Goal: Task Accomplishment & Management: Complete application form

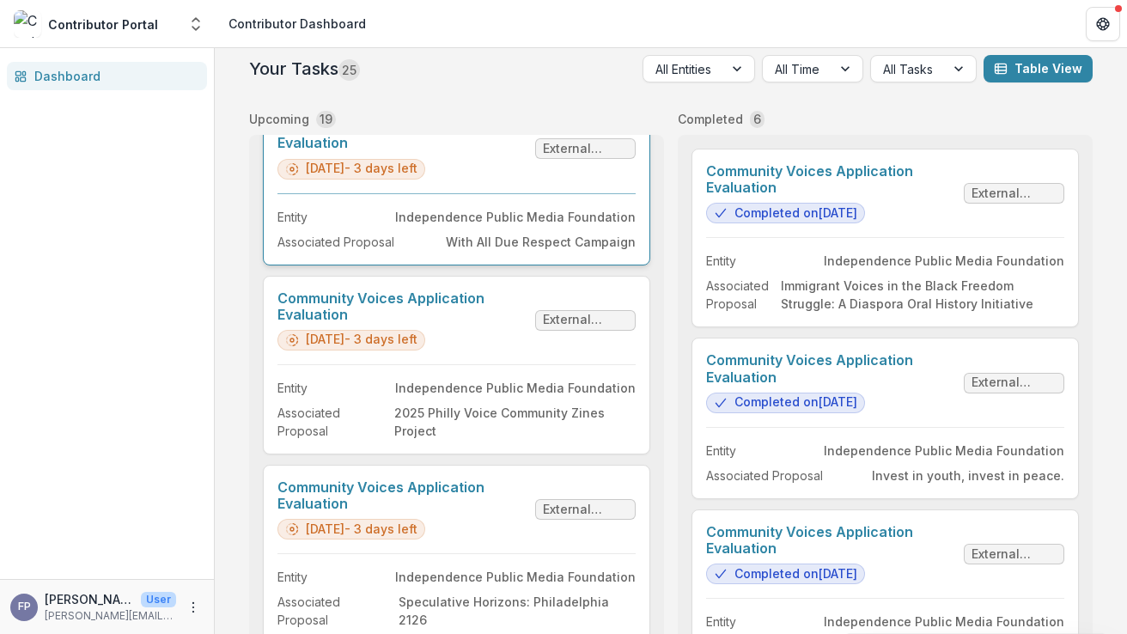
scroll to position [622, 0]
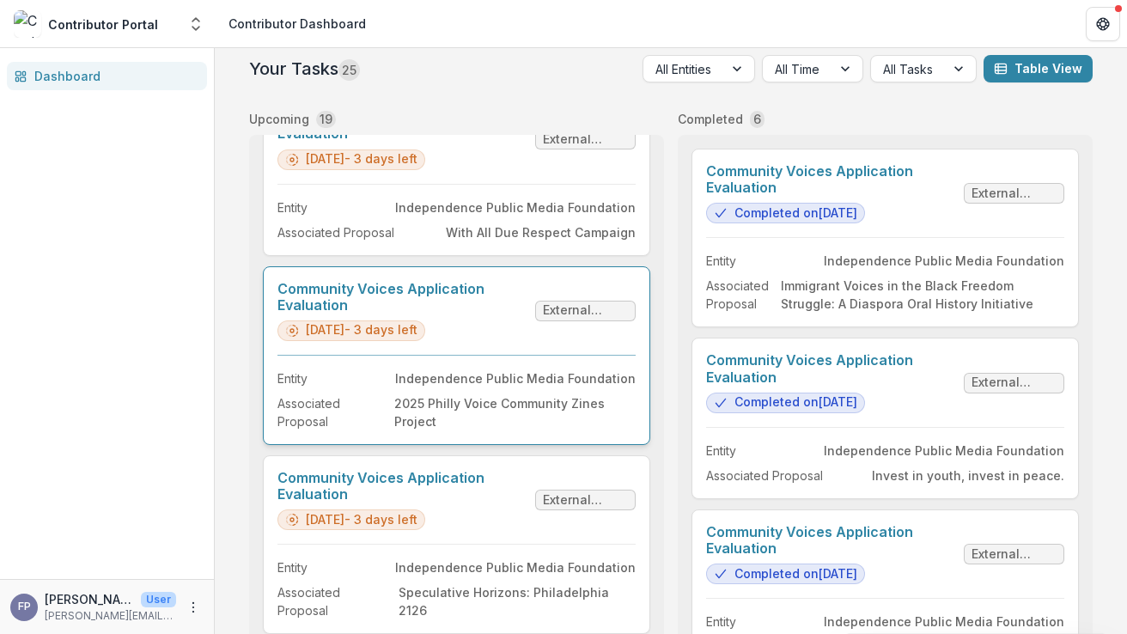
click at [528, 314] on link "Community Voices Application Evaluation" at bounding box center [403, 297] width 251 height 33
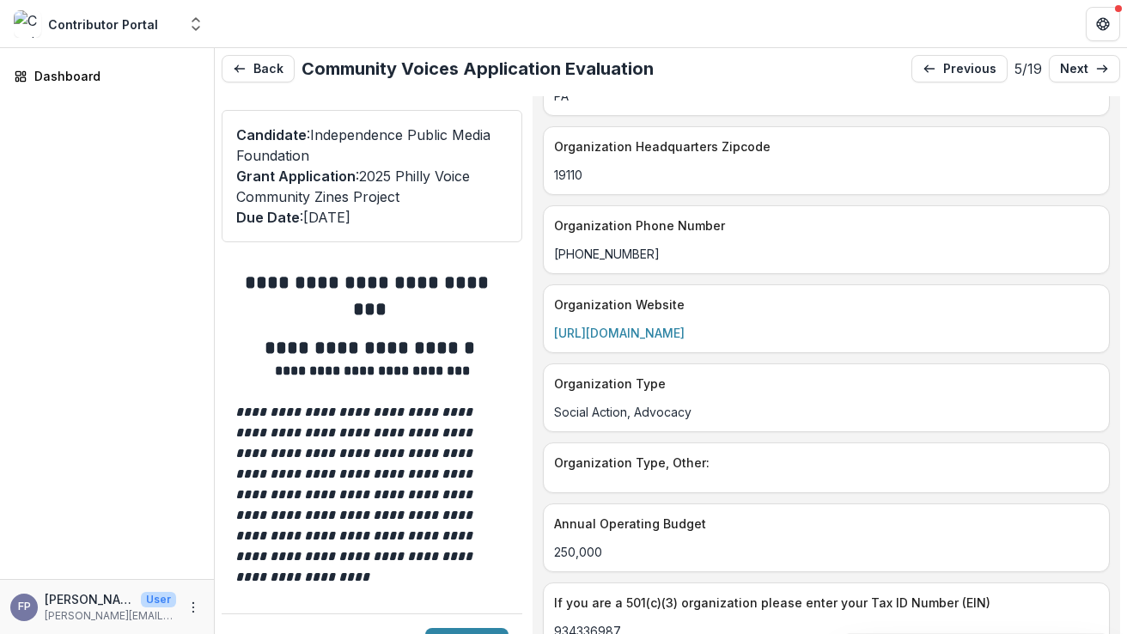
scroll to position [3210, 0]
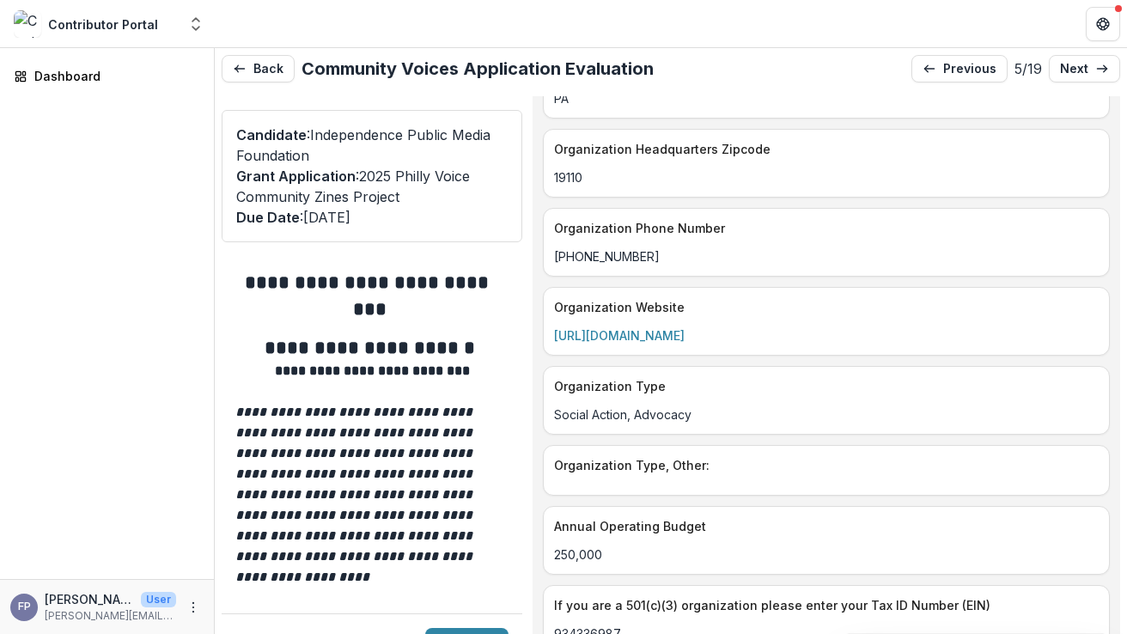
drag, startPoint x: 773, startPoint y: 321, endPoint x: 555, endPoint y: 321, distance: 218.3
copy link "[URL][DOMAIN_NAME]"
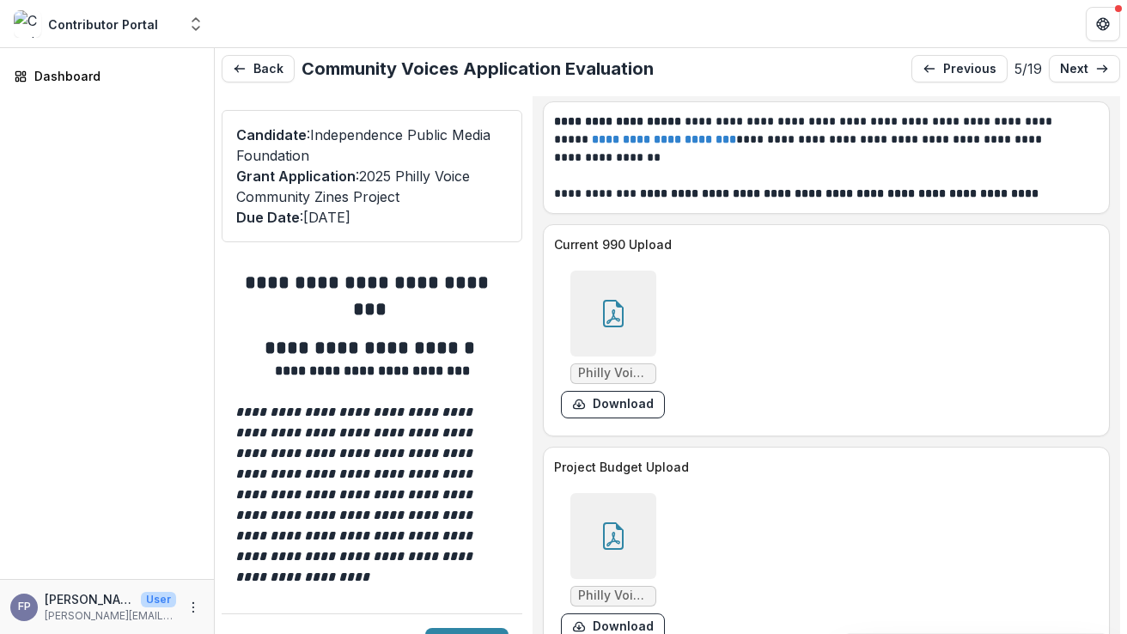
scroll to position [11479, 0]
click at [629, 553] on div at bounding box center [614, 536] width 86 height 86
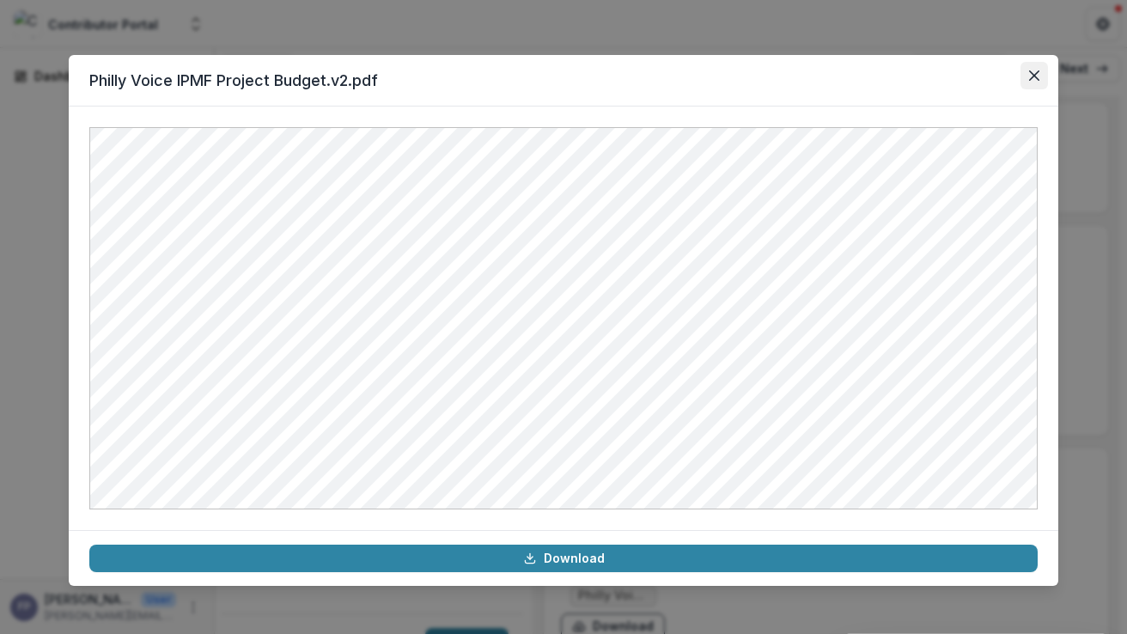
click at [1037, 75] on icon "Close" at bounding box center [1034, 75] width 10 height 10
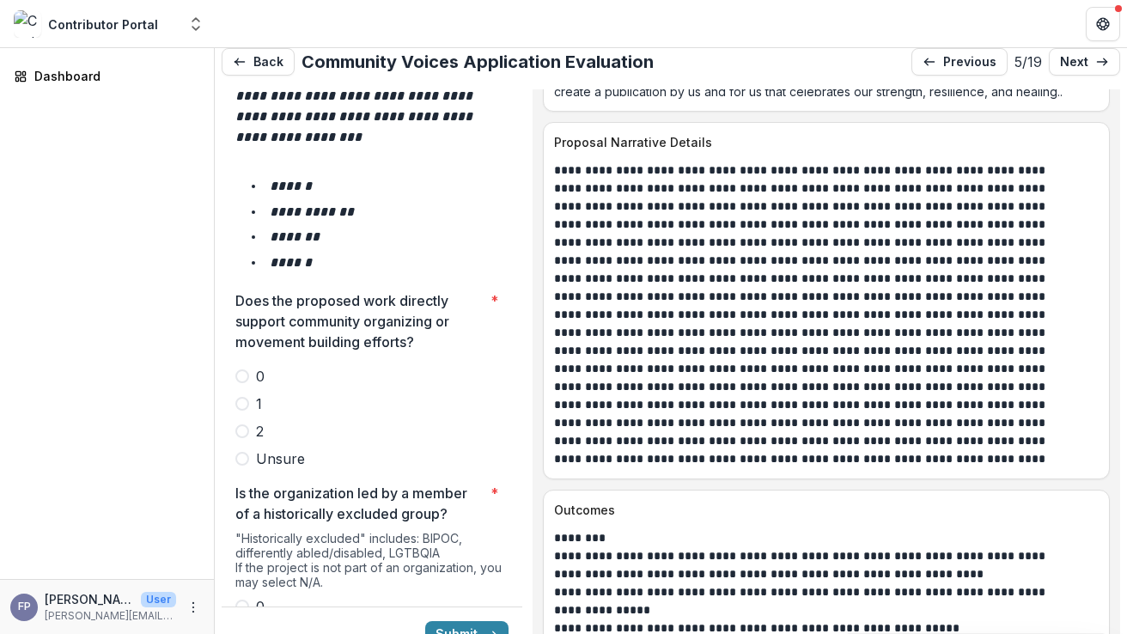
scroll to position [8558, 0]
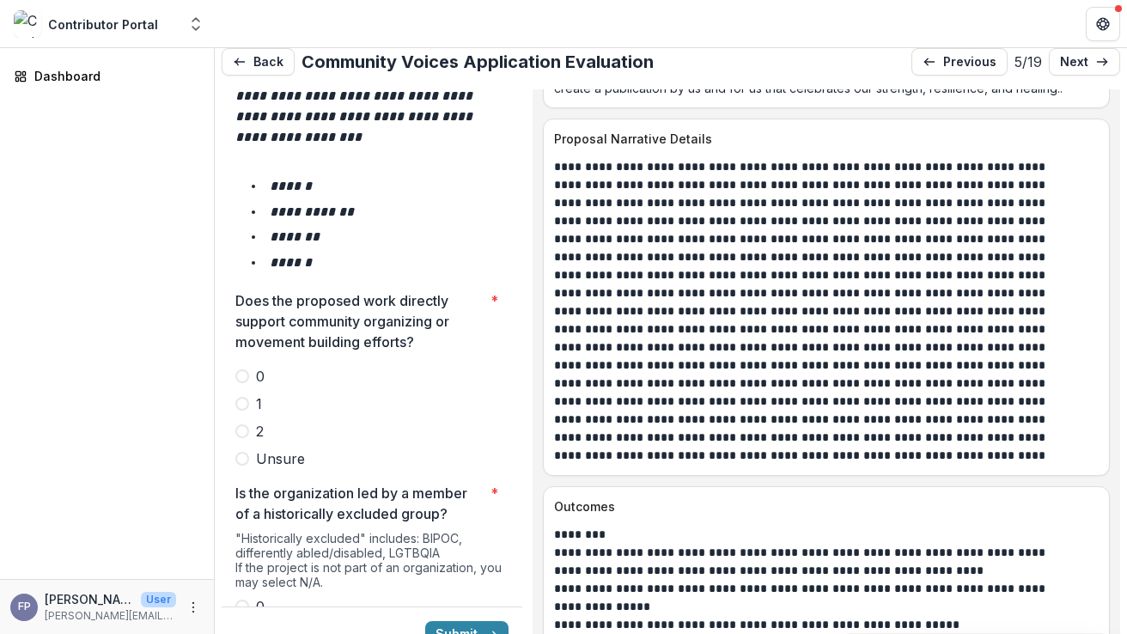
click at [241, 397] on span at bounding box center [242, 404] width 14 height 14
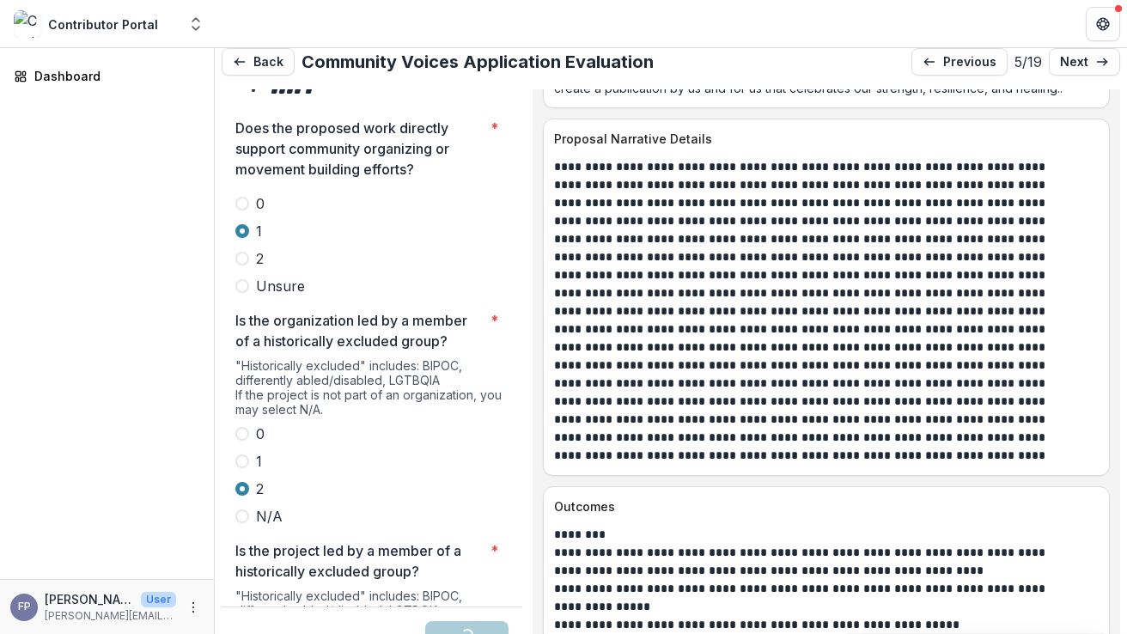
scroll to position [3169, 0]
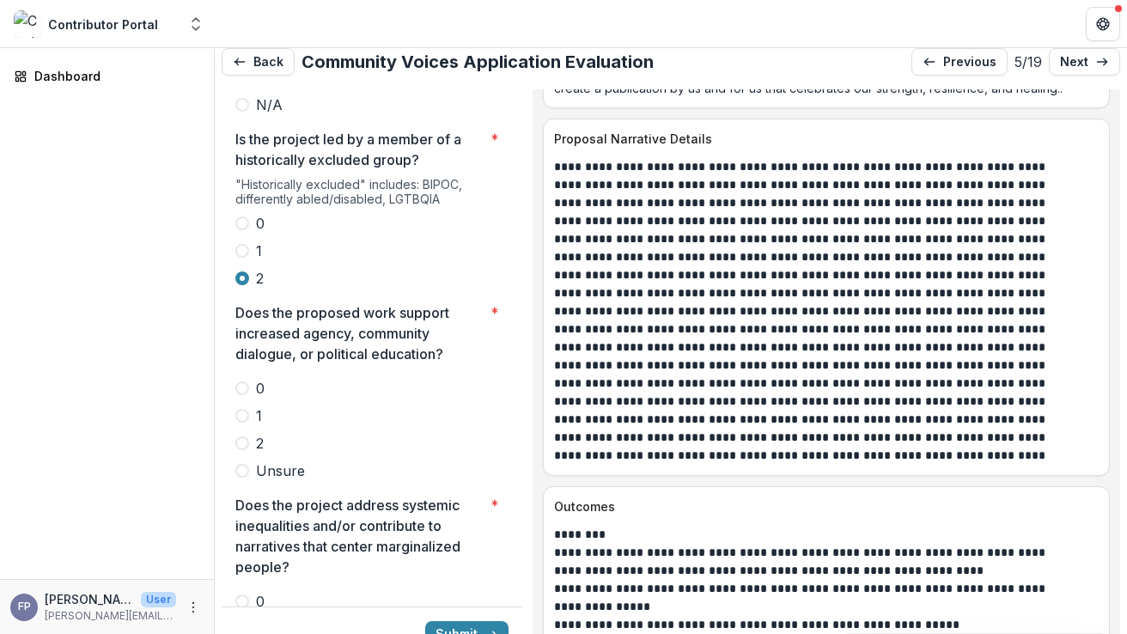
click at [238, 409] on span at bounding box center [242, 416] width 14 height 14
click at [246, 622] on span at bounding box center [242, 629] width 14 height 14
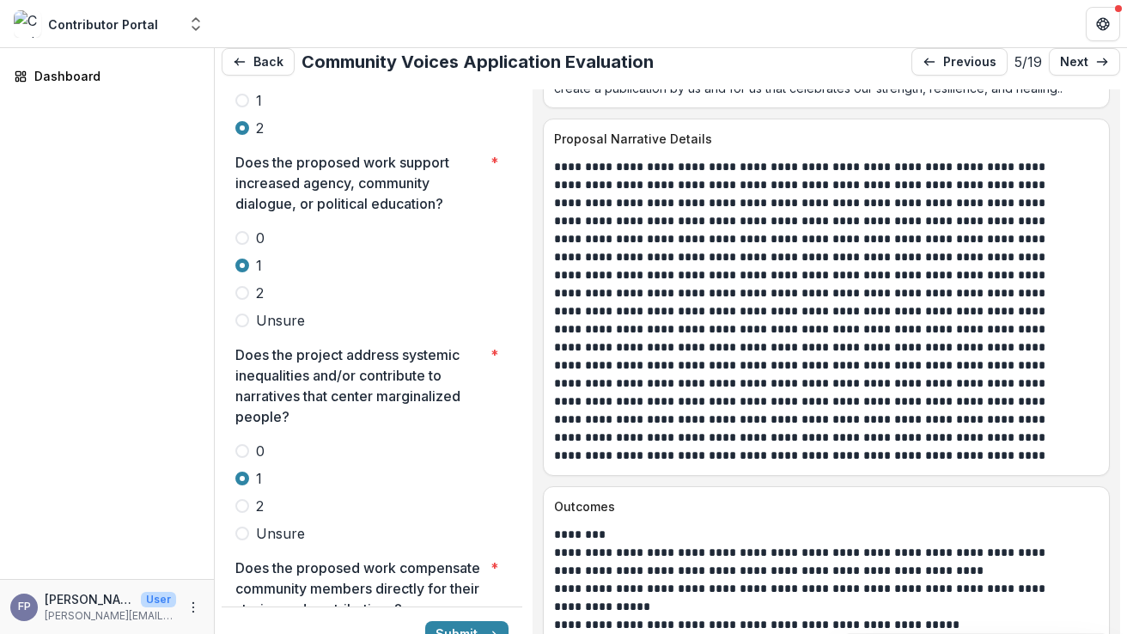
scroll to position [3714, 0]
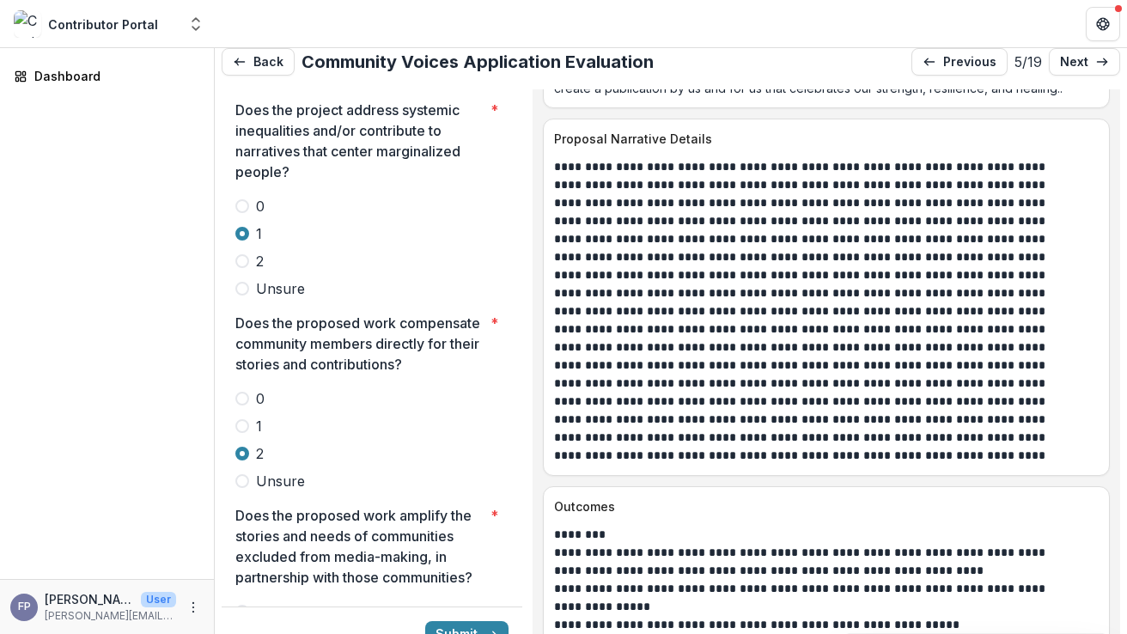
scroll to position [3954, 0]
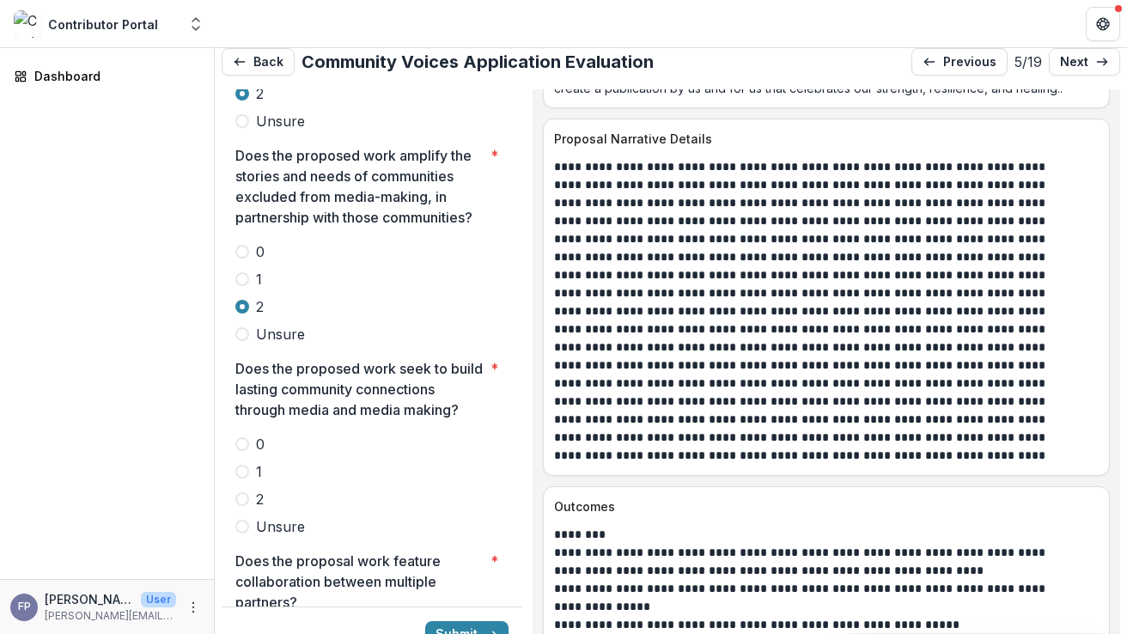
scroll to position [4306, 0]
click at [243, 464] on span at bounding box center [242, 471] width 14 height 14
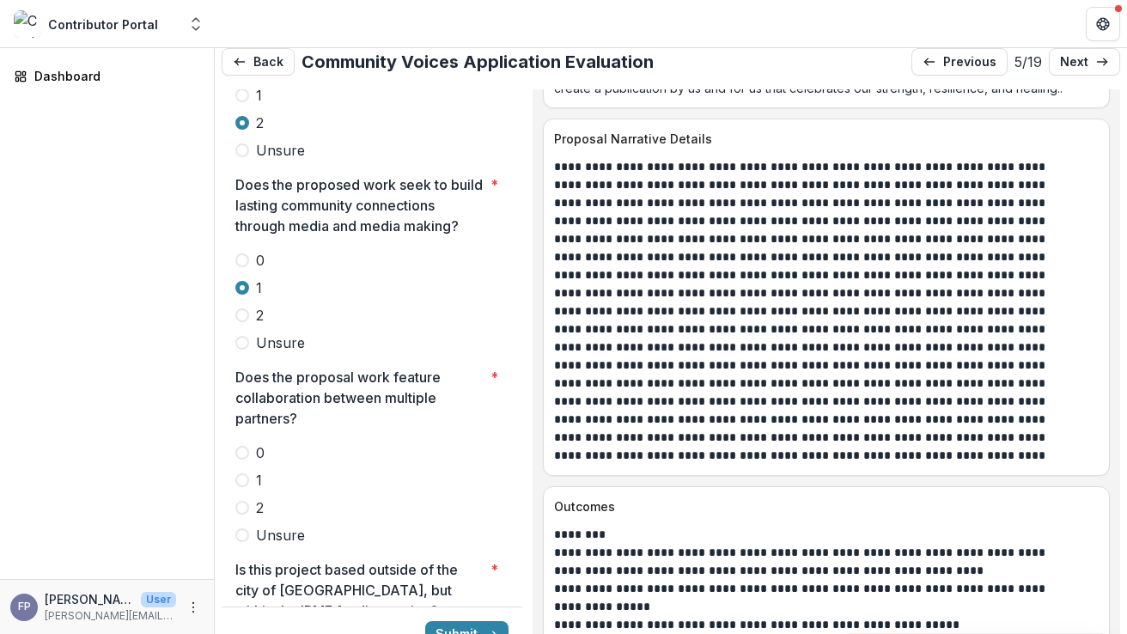
scroll to position [4502, 0]
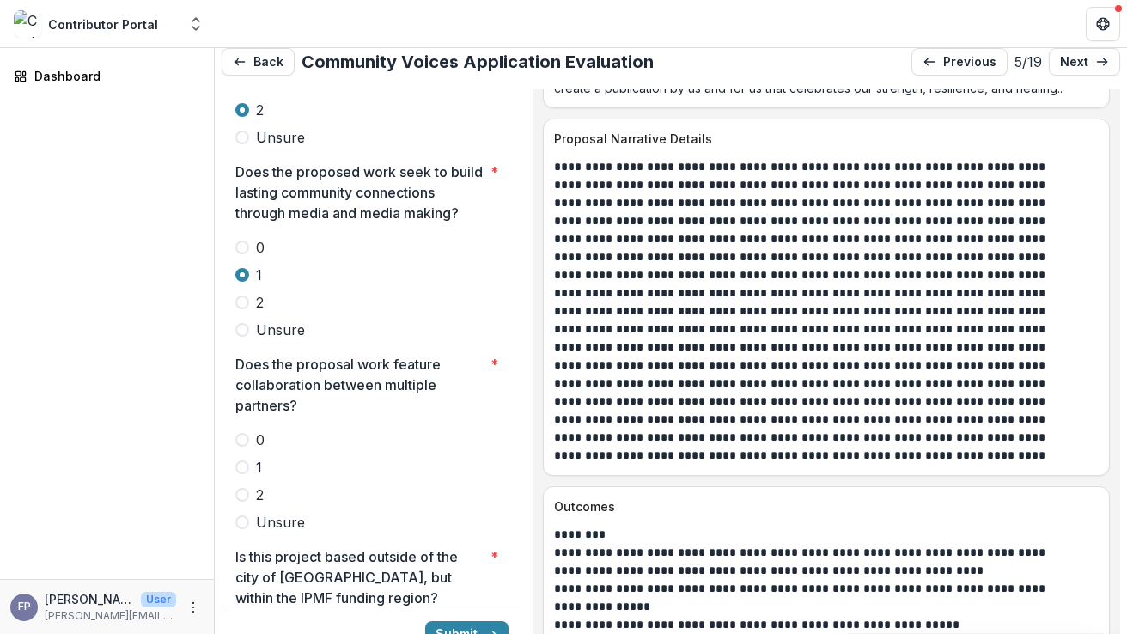
click at [242, 461] on span at bounding box center [242, 468] width 14 height 14
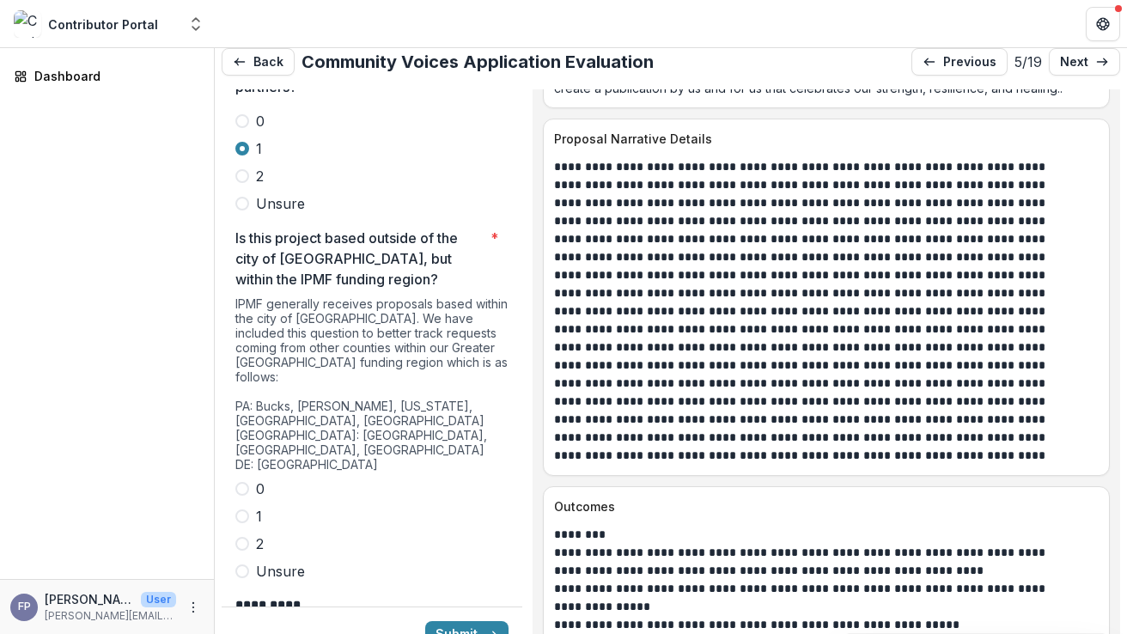
scroll to position [4828, 0]
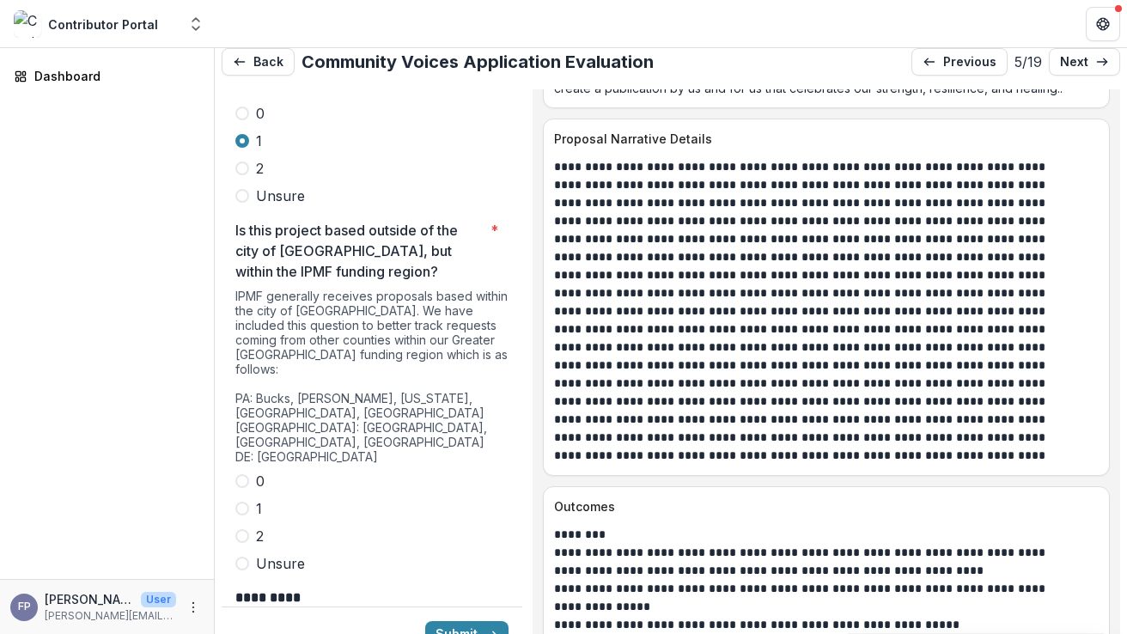
click at [242, 474] on span at bounding box center [242, 481] width 14 height 14
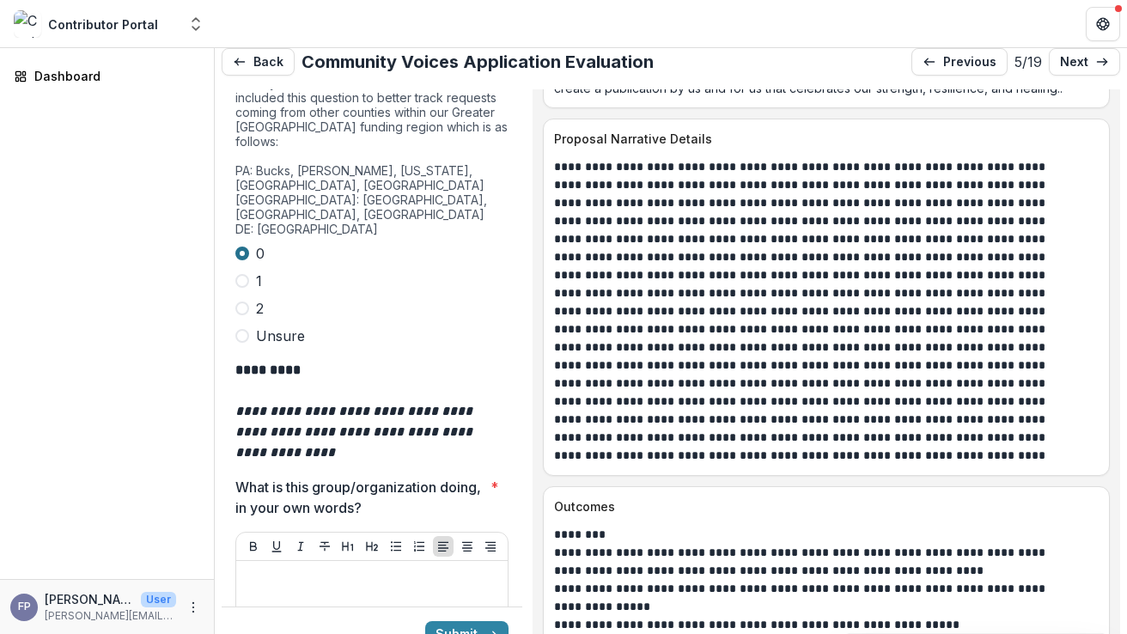
scroll to position [5060, 0]
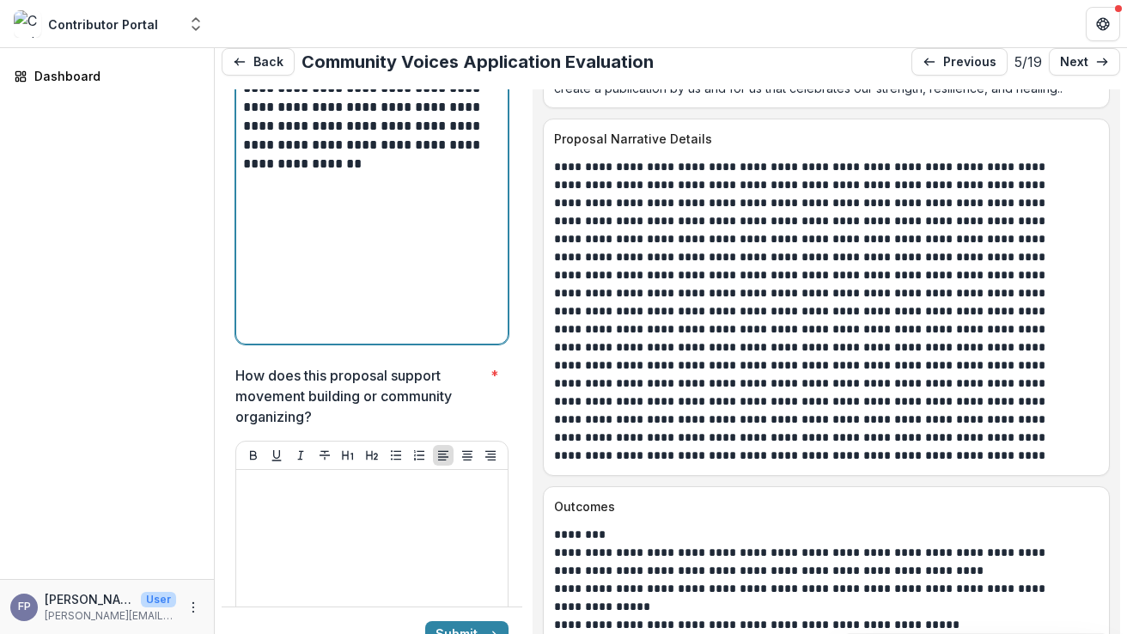
scroll to position [5566, 0]
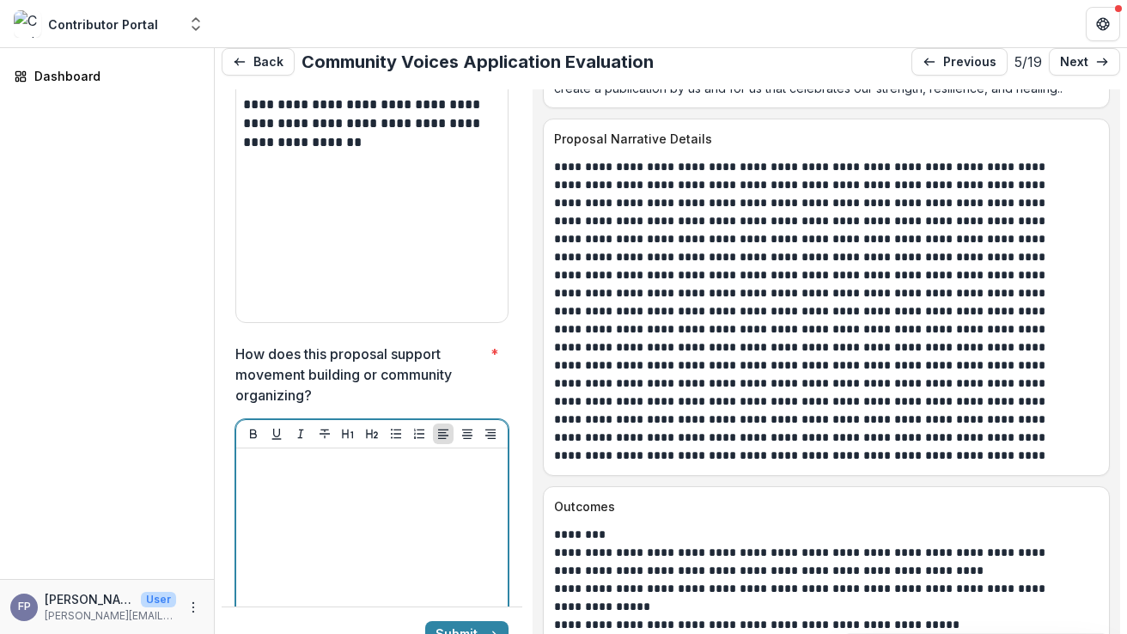
click at [327, 455] on div at bounding box center [372, 584] width 258 height 258
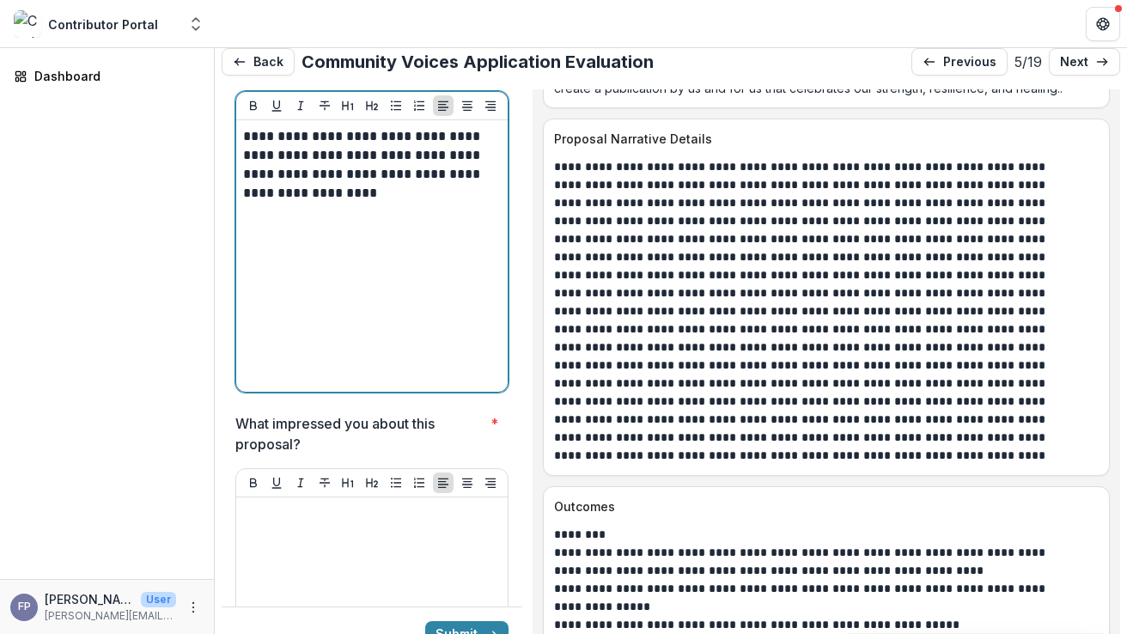
scroll to position [5927, 0]
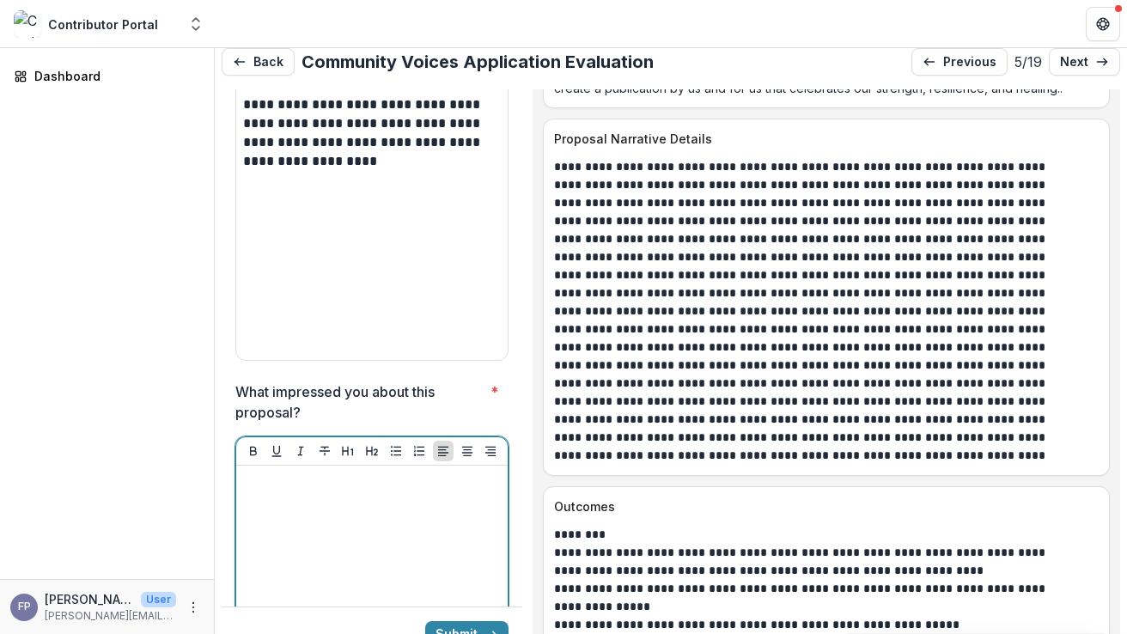
click at [345, 473] on div at bounding box center [372, 602] width 258 height 258
click at [246, 473] on p "**********" at bounding box center [369, 492] width 253 height 38
click at [485, 473] on p "**********" at bounding box center [369, 482] width 253 height 19
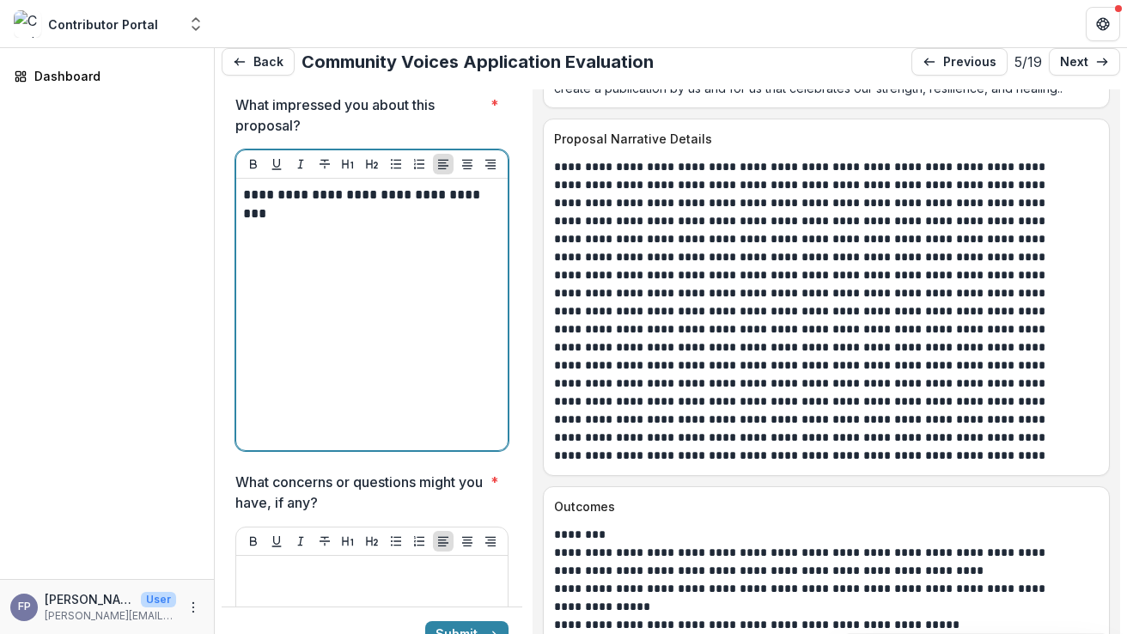
scroll to position [6217, 0]
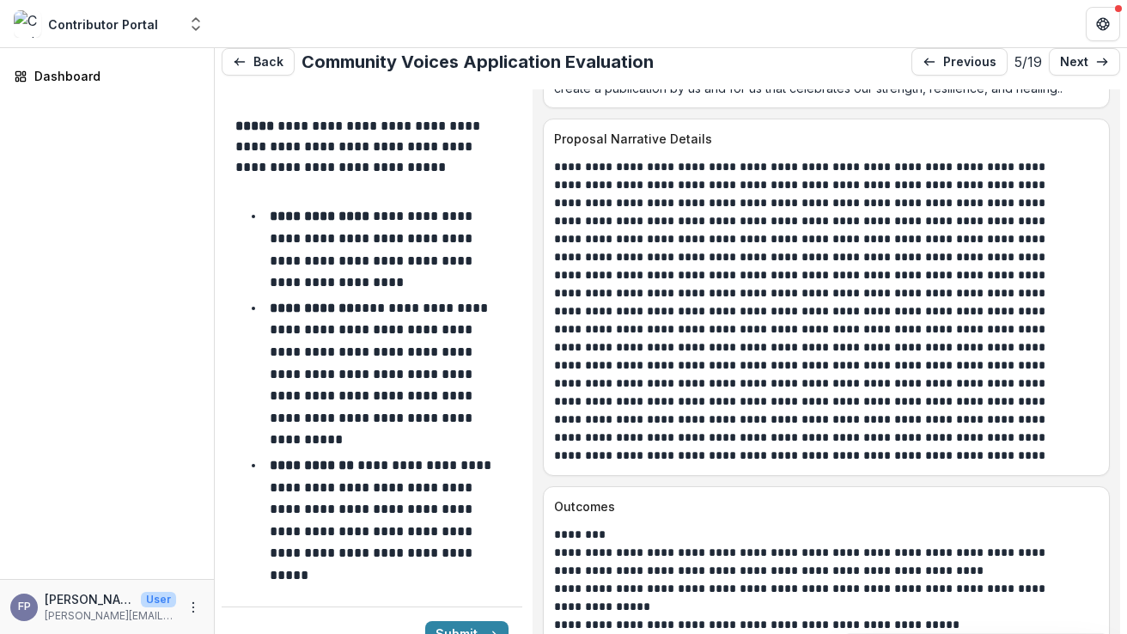
scroll to position [7166, 0]
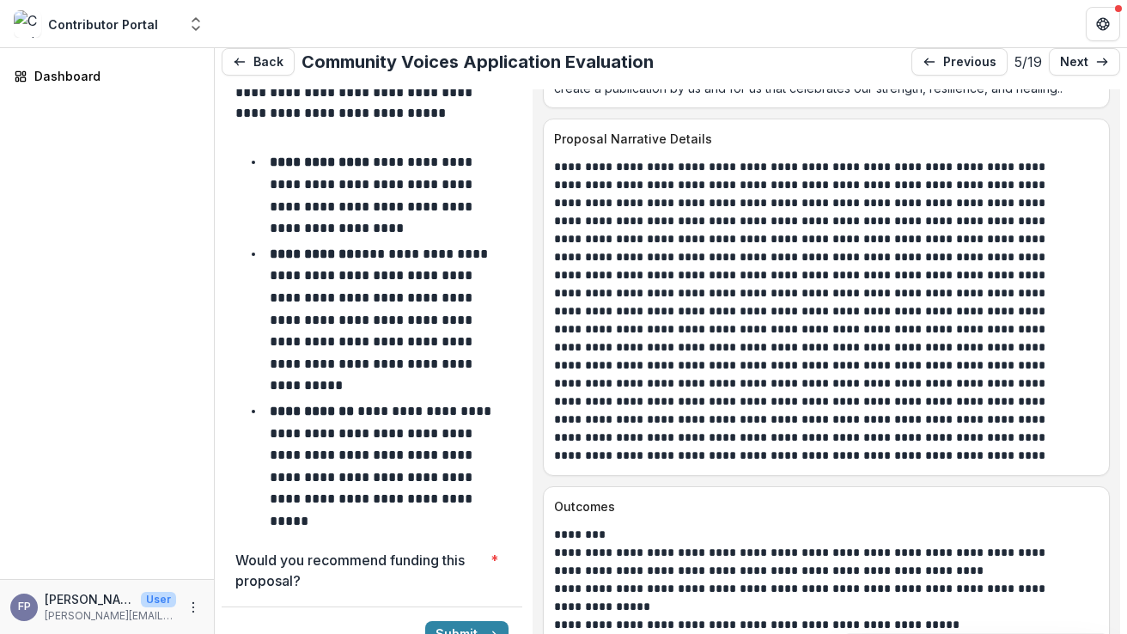
click at [249, 632] on label "Maybe - Low Priority" at bounding box center [371, 642] width 273 height 21
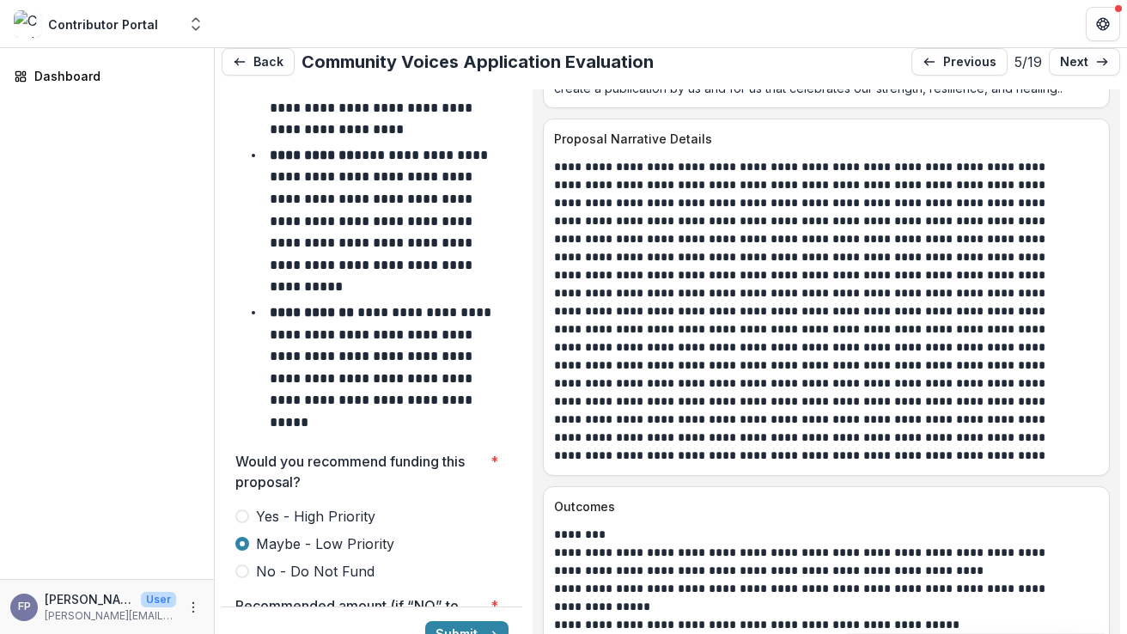
scroll to position [7295, 0]
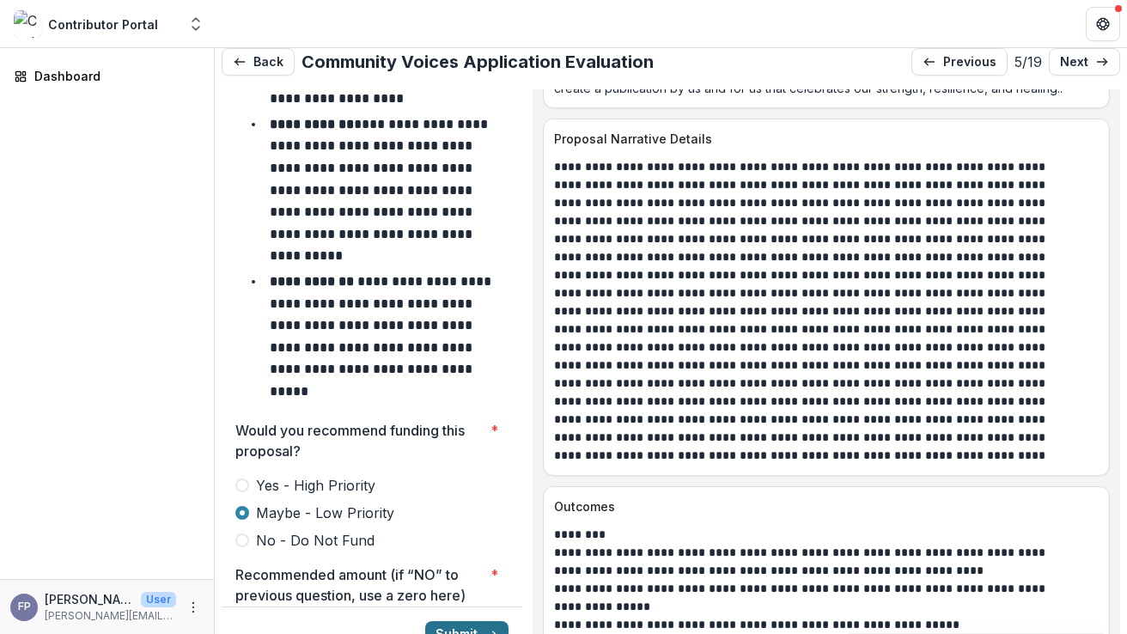
click at [461, 621] on button "Submit" at bounding box center [466, 634] width 83 height 27
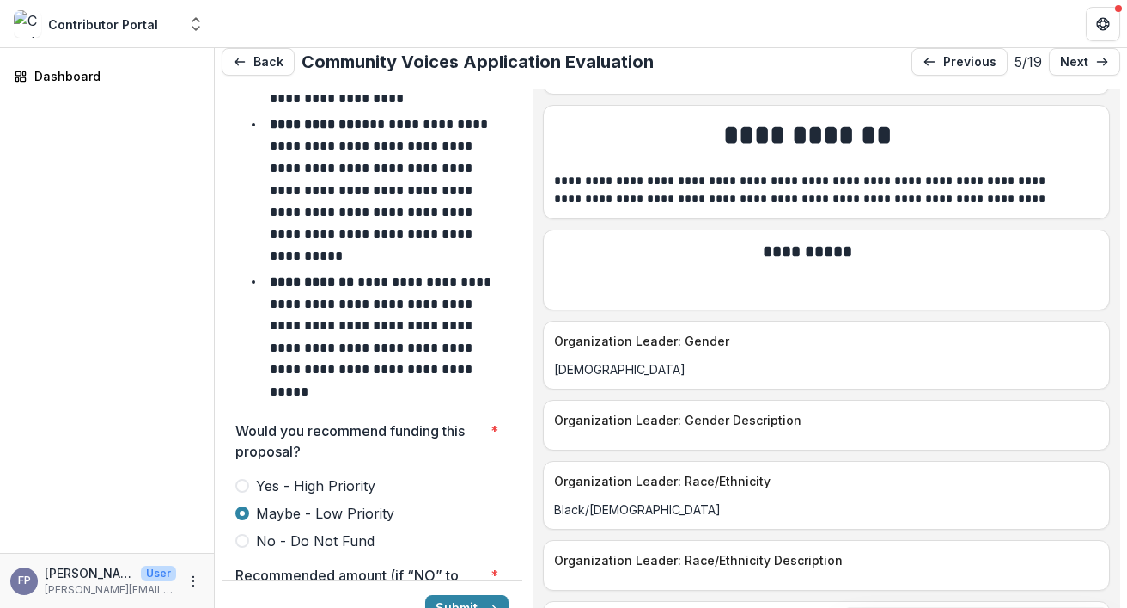
scroll to position [9894, 0]
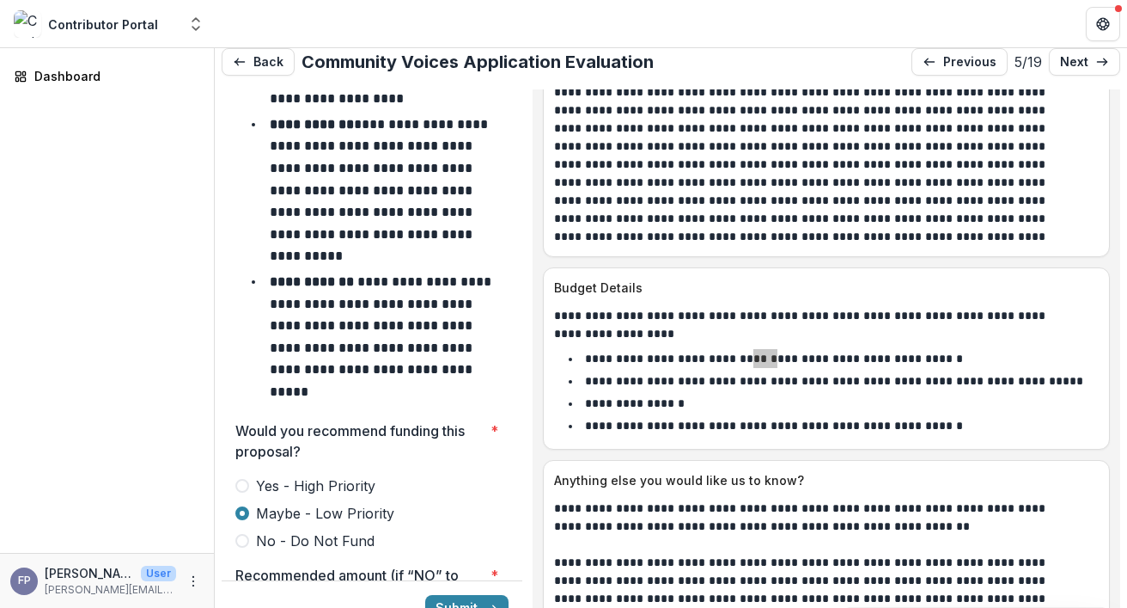
type input "*******"
click at [464, 595] on button "Submit" at bounding box center [466, 608] width 83 height 27
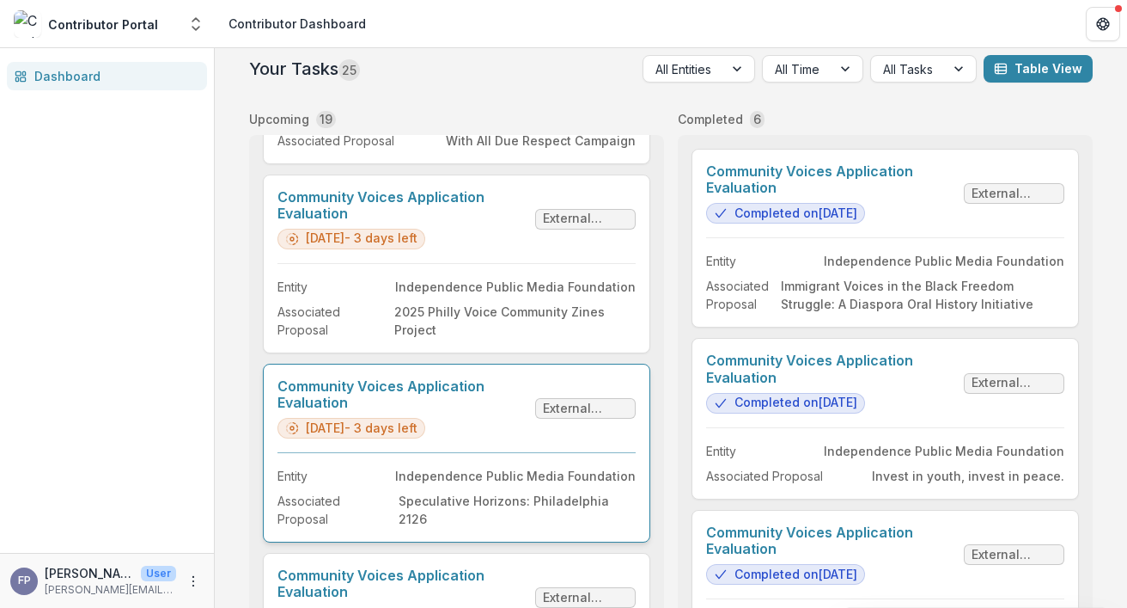
scroll to position [724, 0]
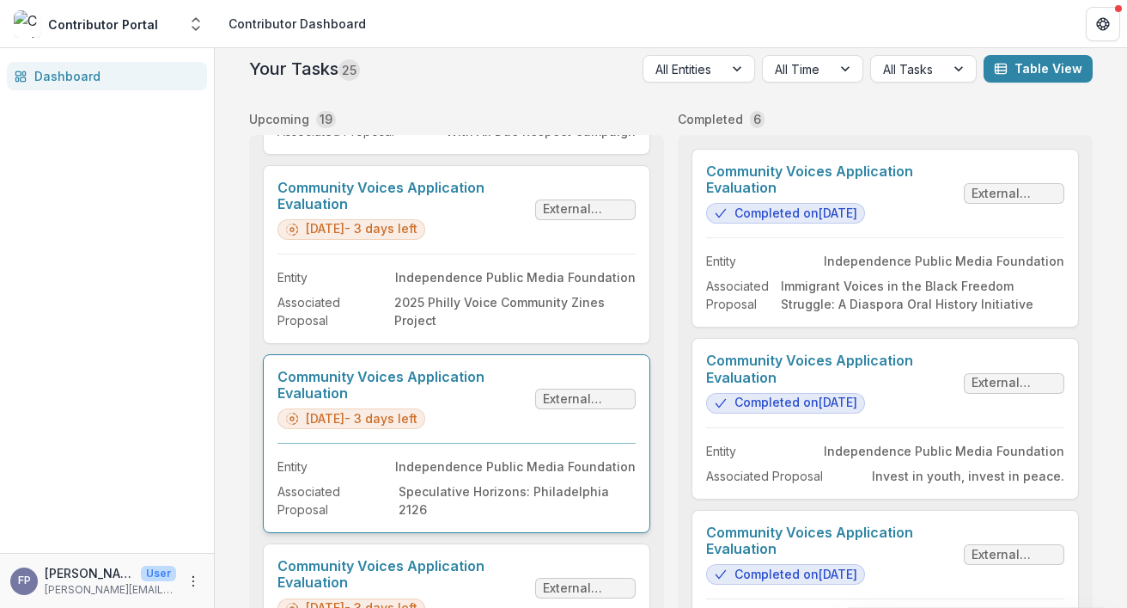
click at [494, 401] on link "Community Voices Application Evaluation" at bounding box center [403, 385] width 251 height 33
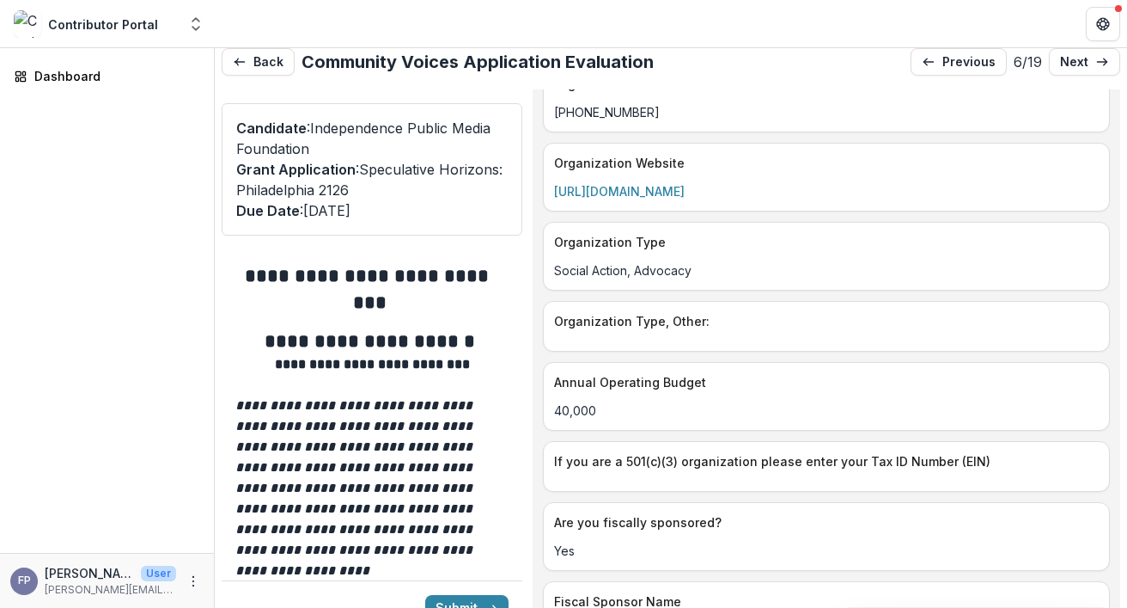
scroll to position [3349, 0]
drag, startPoint x: 795, startPoint y: 178, endPoint x: 554, endPoint y: 180, distance: 240.6
copy link "[URL][DOMAIN_NAME]"
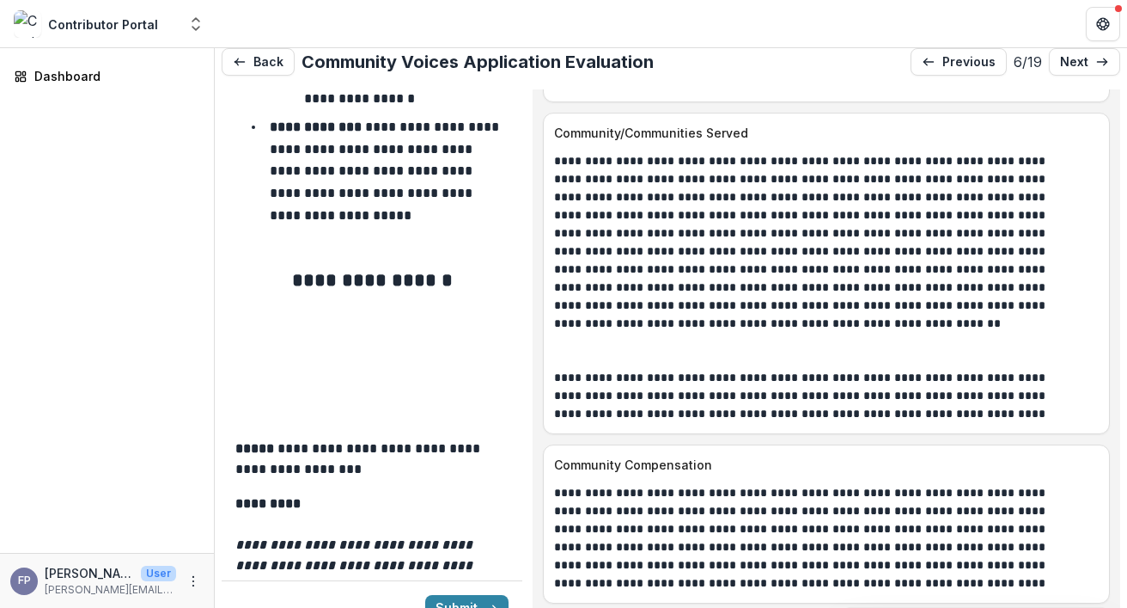
scroll to position [2742, 0]
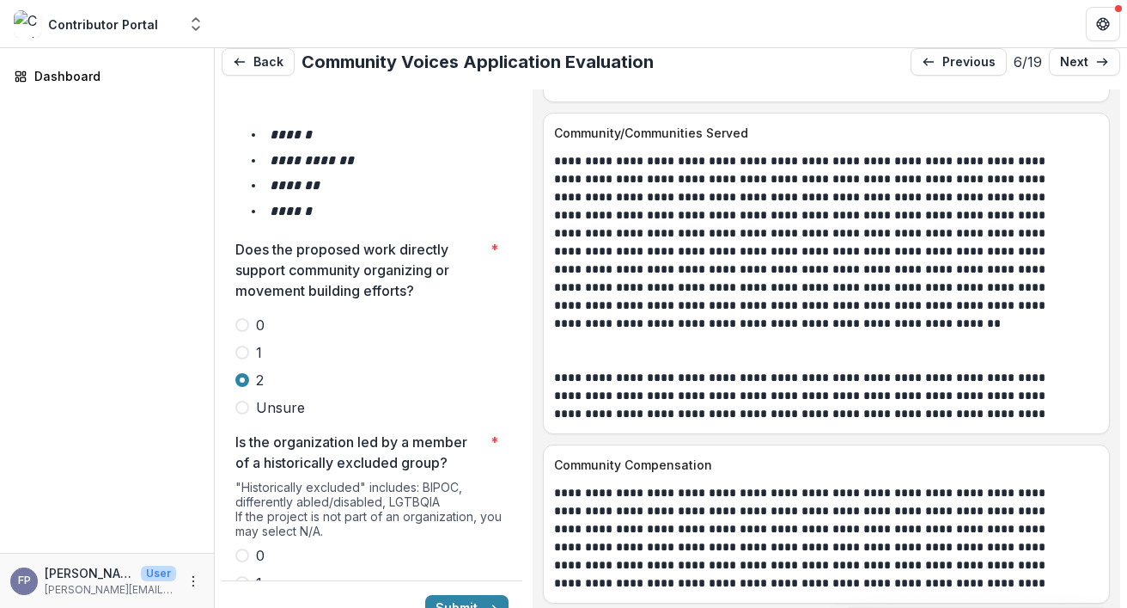
scroll to position [3023, 0]
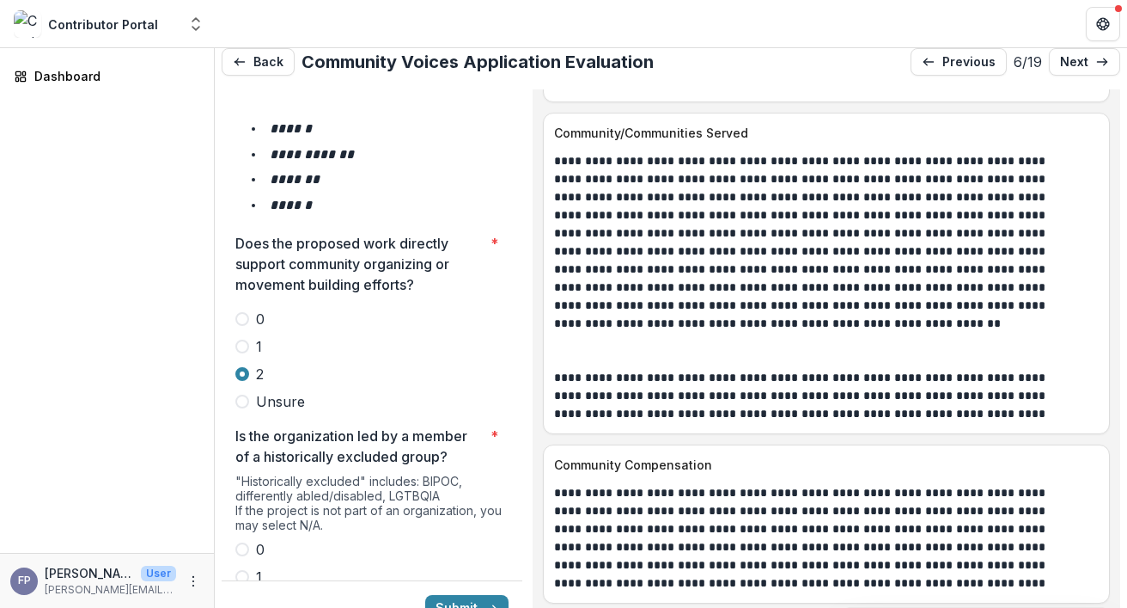
click at [244, 597] on span at bounding box center [242, 604] width 14 height 14
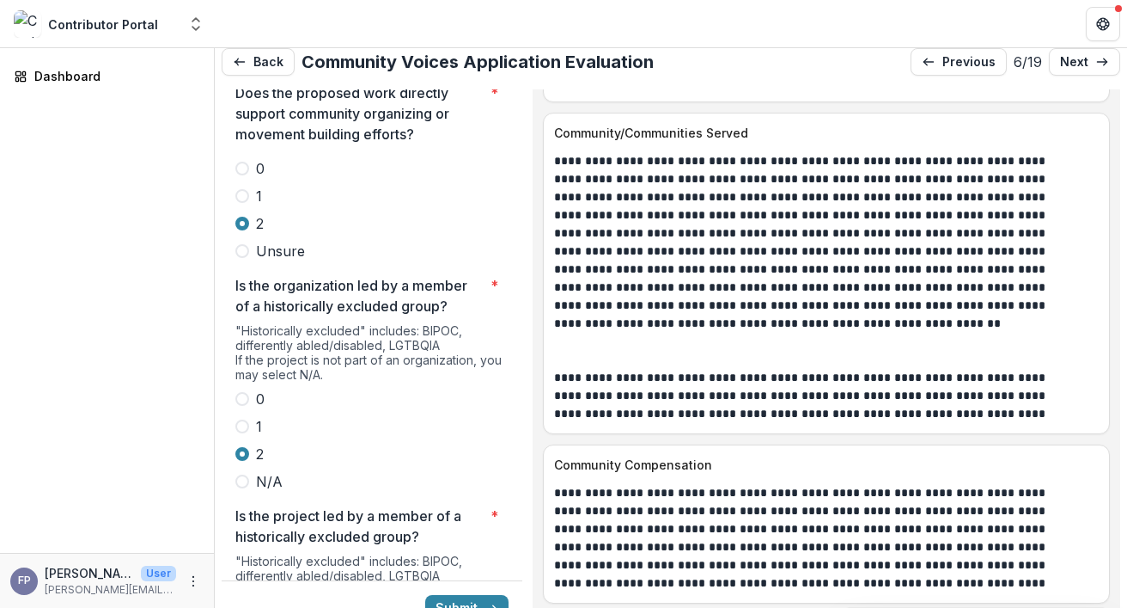
scroll to position [3166, 0]
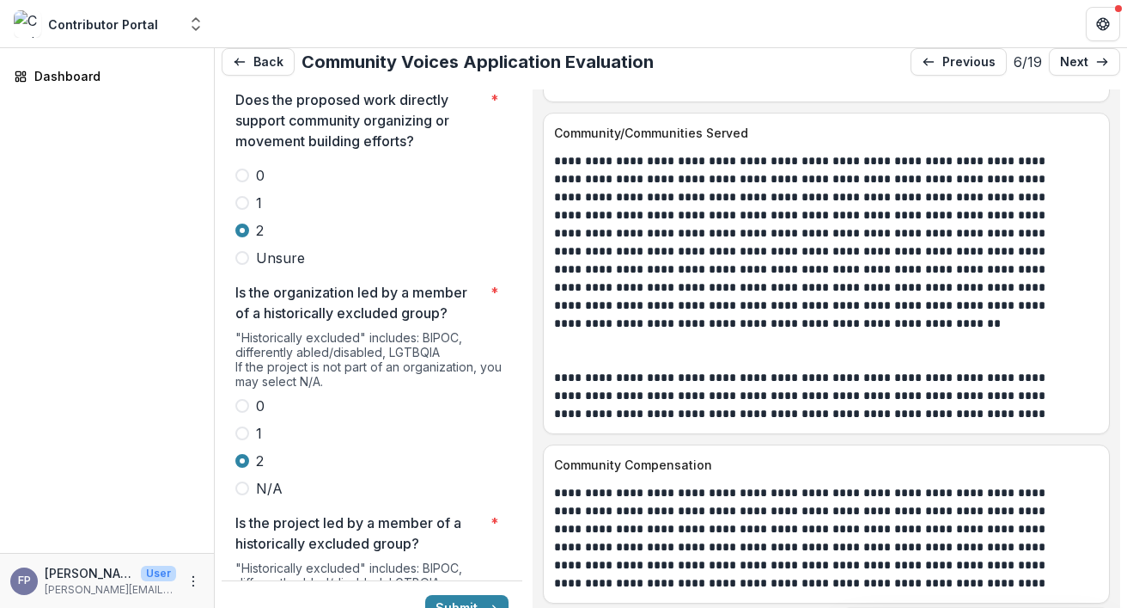
click at [246, 426] on span at bounding box center [242, 433] width 14 height 14
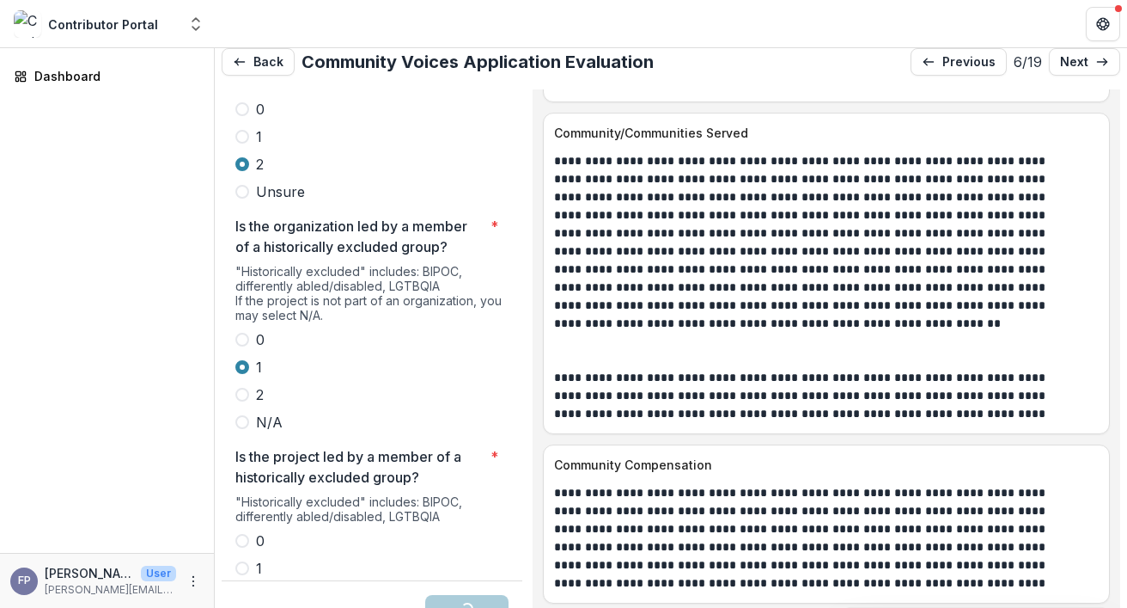
scroll to position [3242, 0]
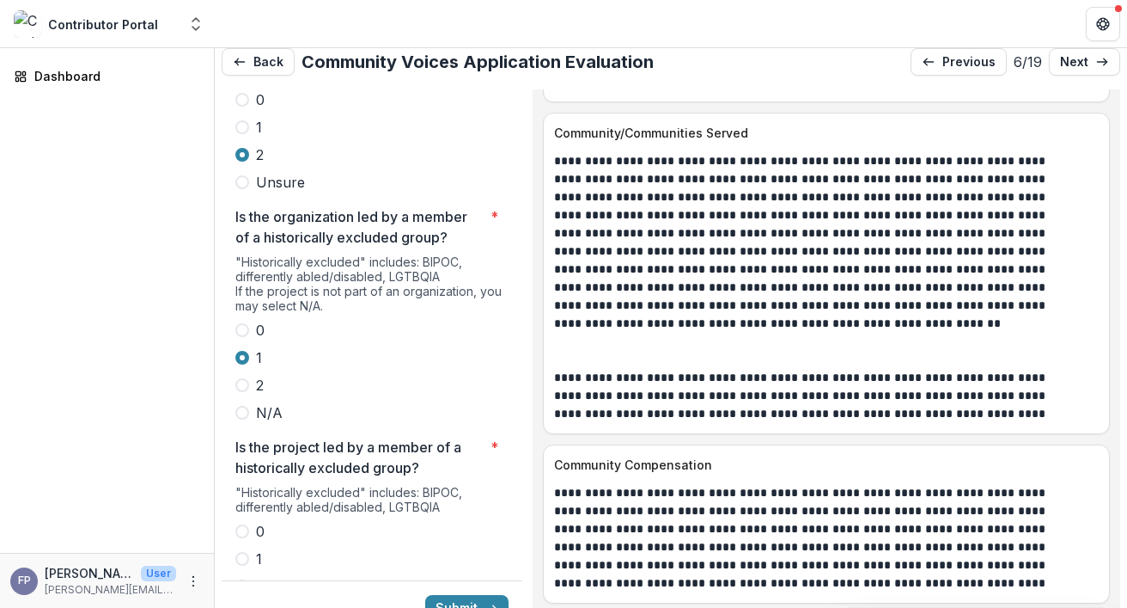
click at [242, 552] on span at bounding box center [242, 559] width 14 height 14
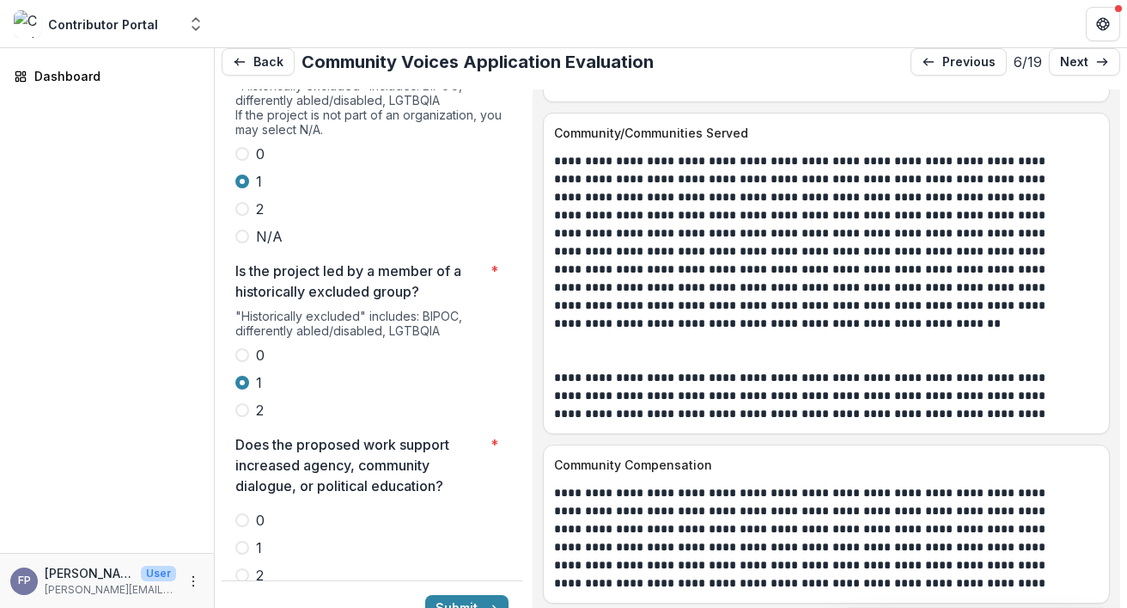
scroll to position [3422, 0]
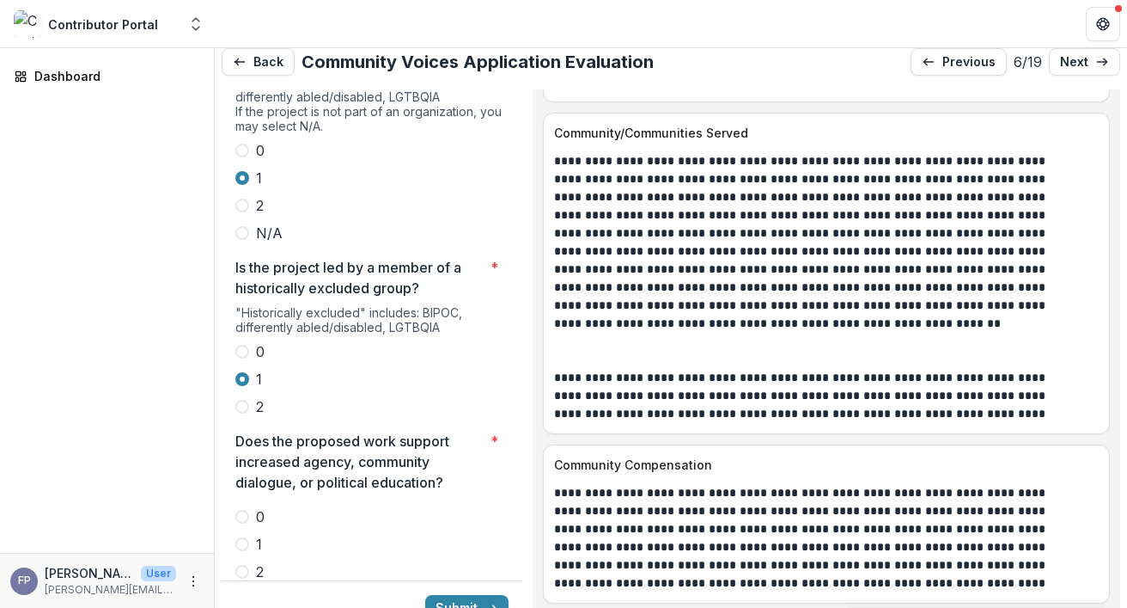
click at [235, 565] on span at bounding box center [242, 572] width 14 height 14
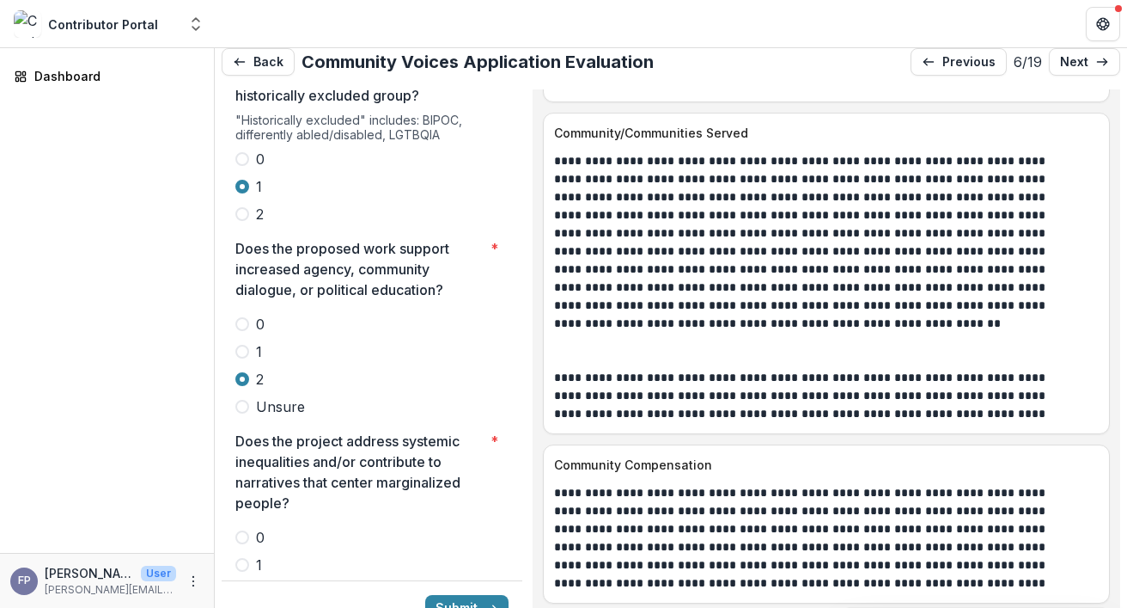
scroll to position [3633, 0]
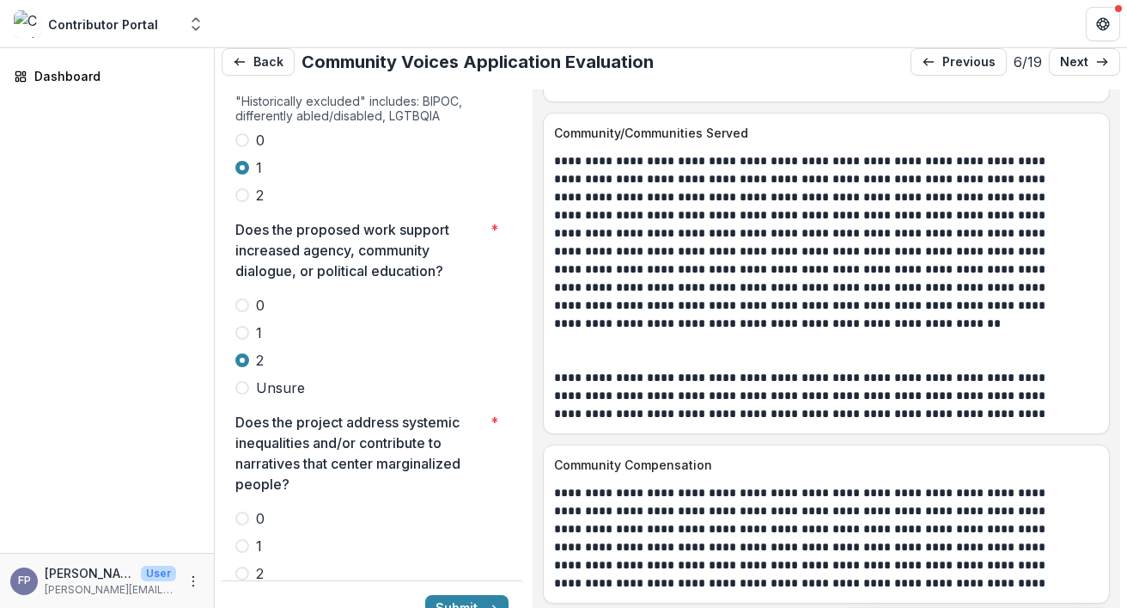
click at [246, 539] on span at bounding box center [242, 546] width 14 height 14
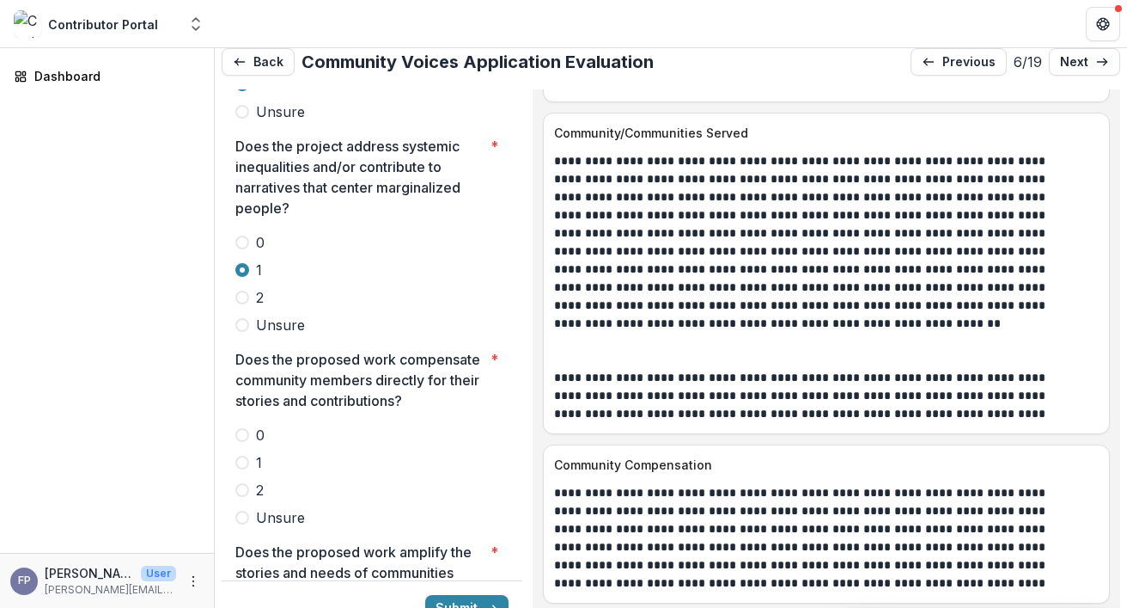
scroll to position [3912, 0]
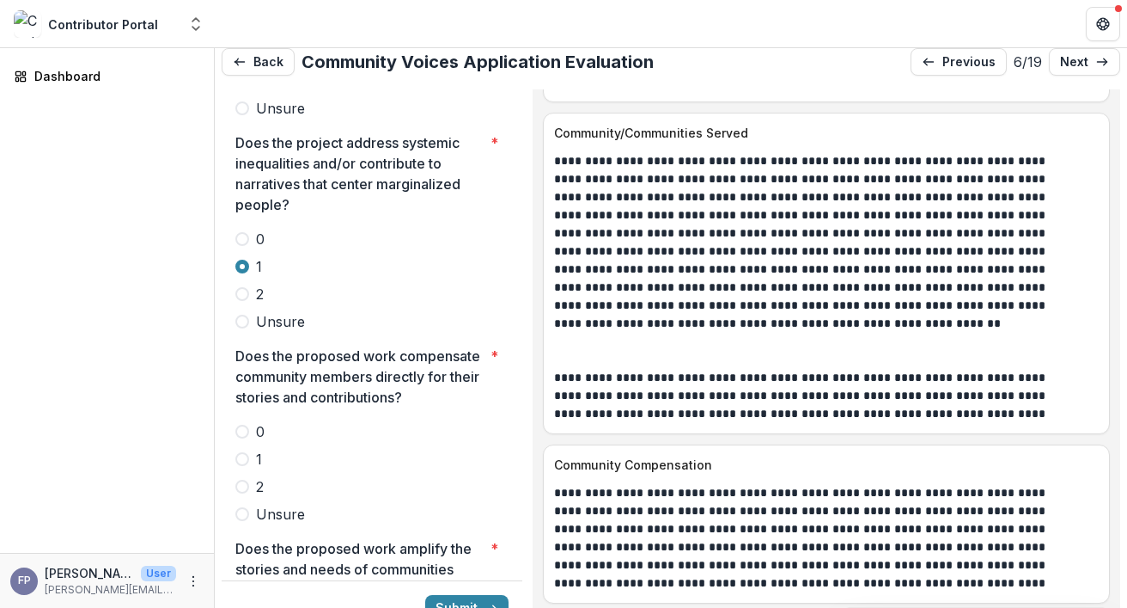
click at [242, 476] on label "2" at bounding box center [371, 486] width 273 height 21
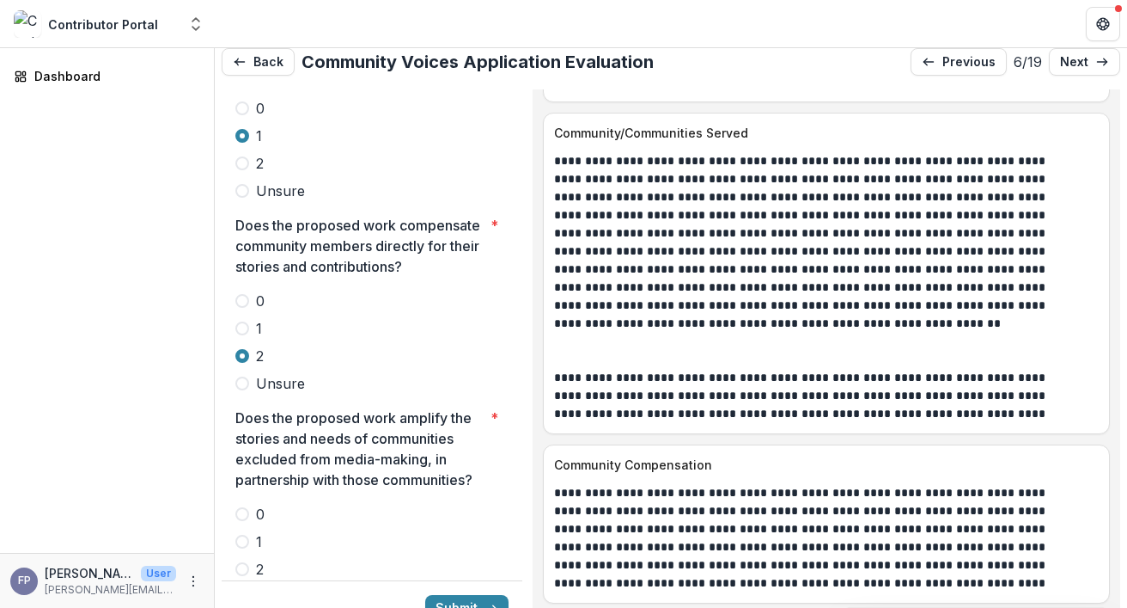
scroll to position [4044, 0]
click at [239, 561] on span at bounding box center [242, 568] width 14 height 14
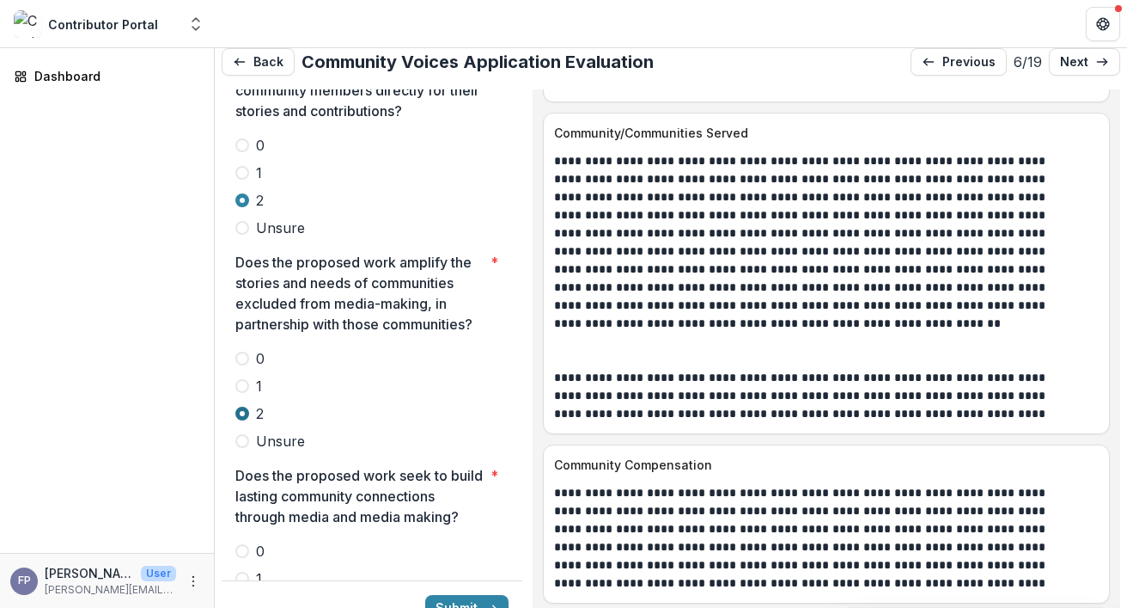
scroll to position [4212, 0]
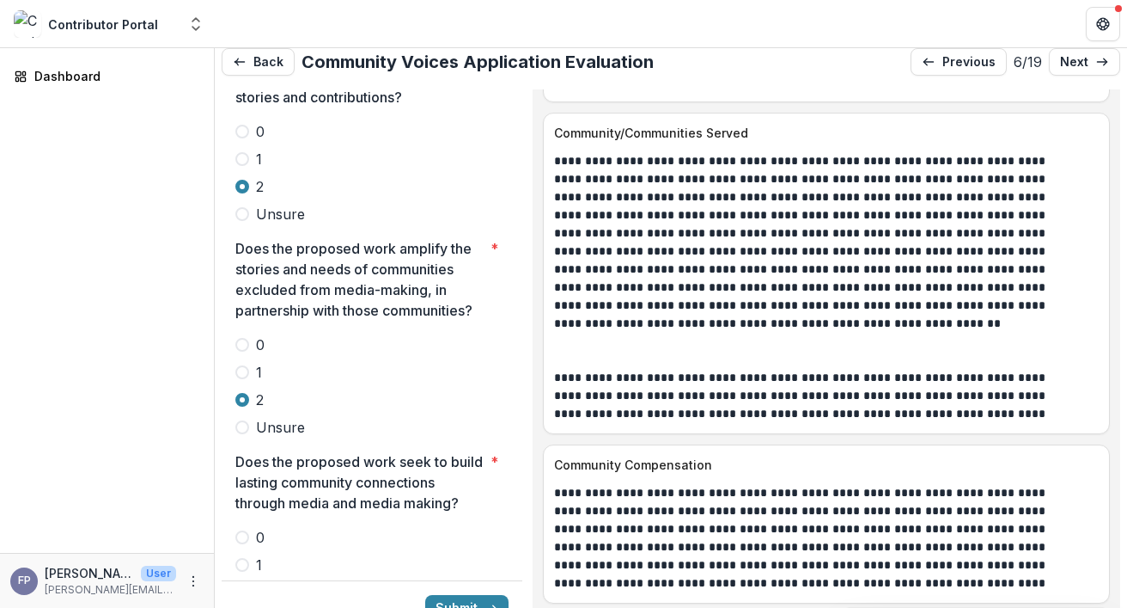
click at [241, 558] on span at bounding box center [242, 565] width 14 height 14
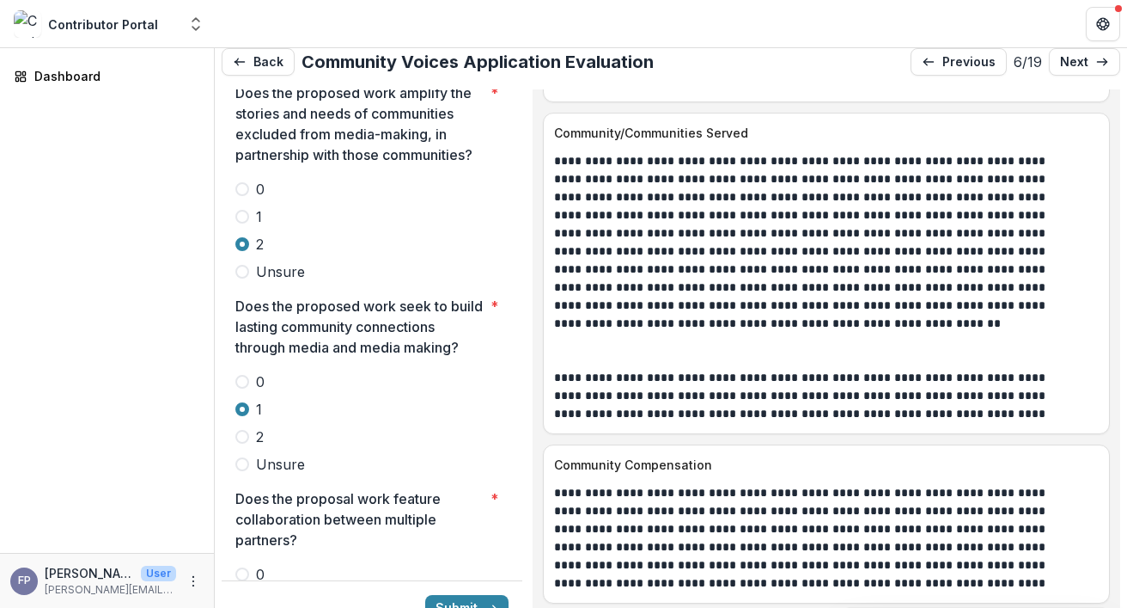
scroll to position [4369, 0]
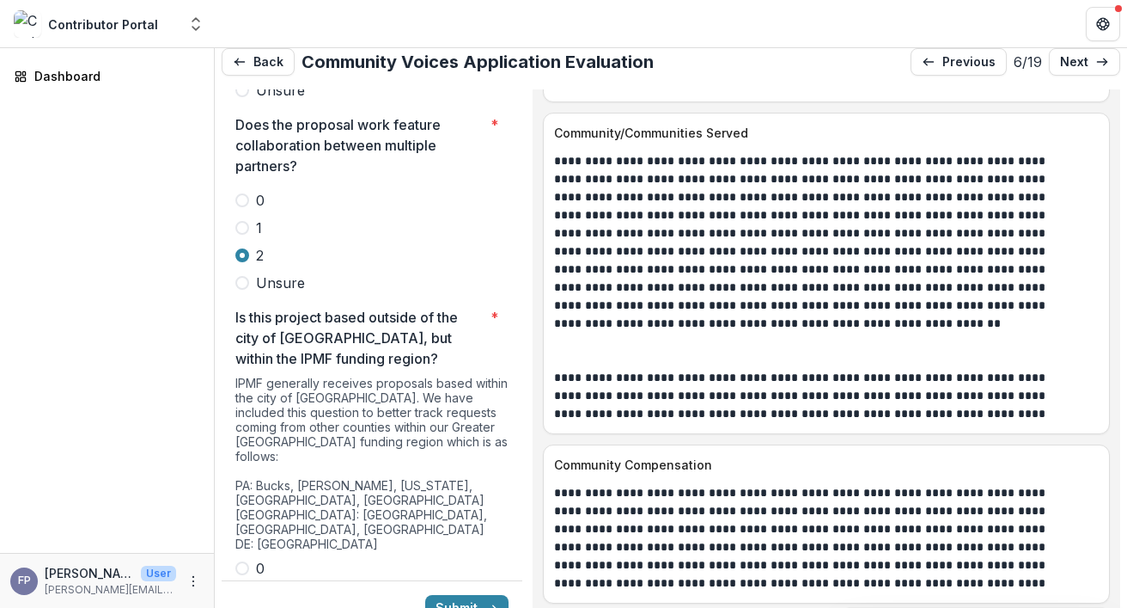
scroll to position [4744, 0]
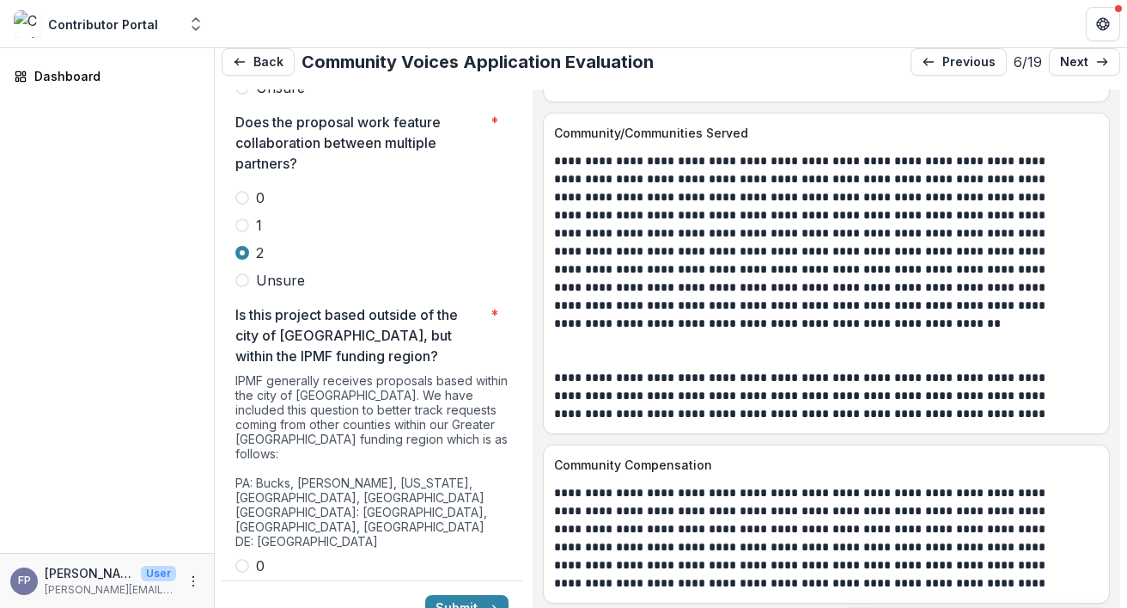
click at [239, 559] on span at bounding box center [242, 566] width 14 height 14
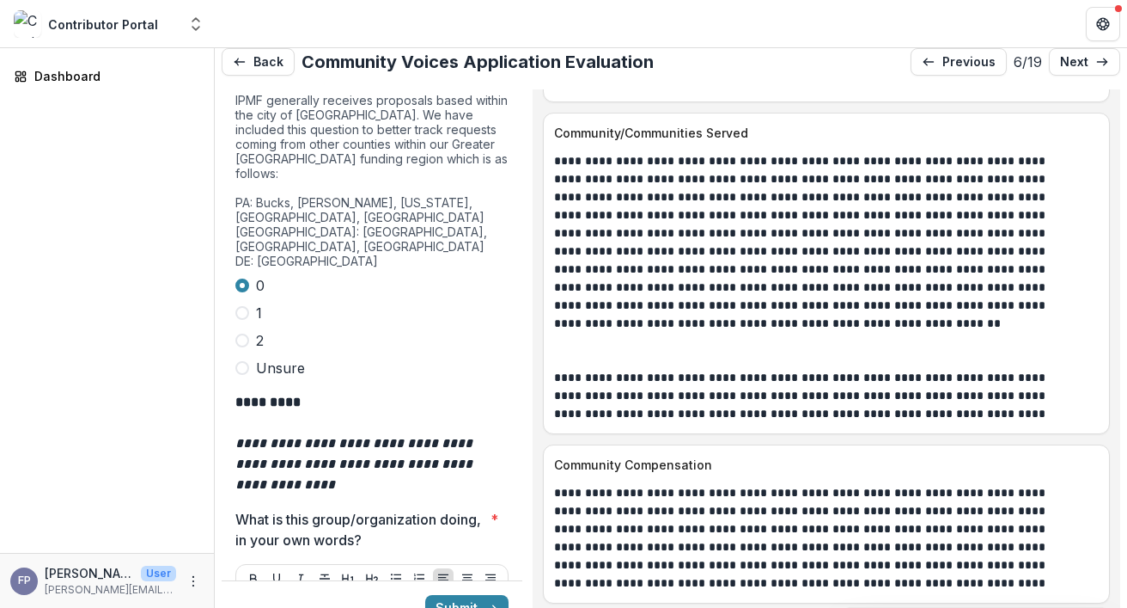
scroll to position [5030, 0]
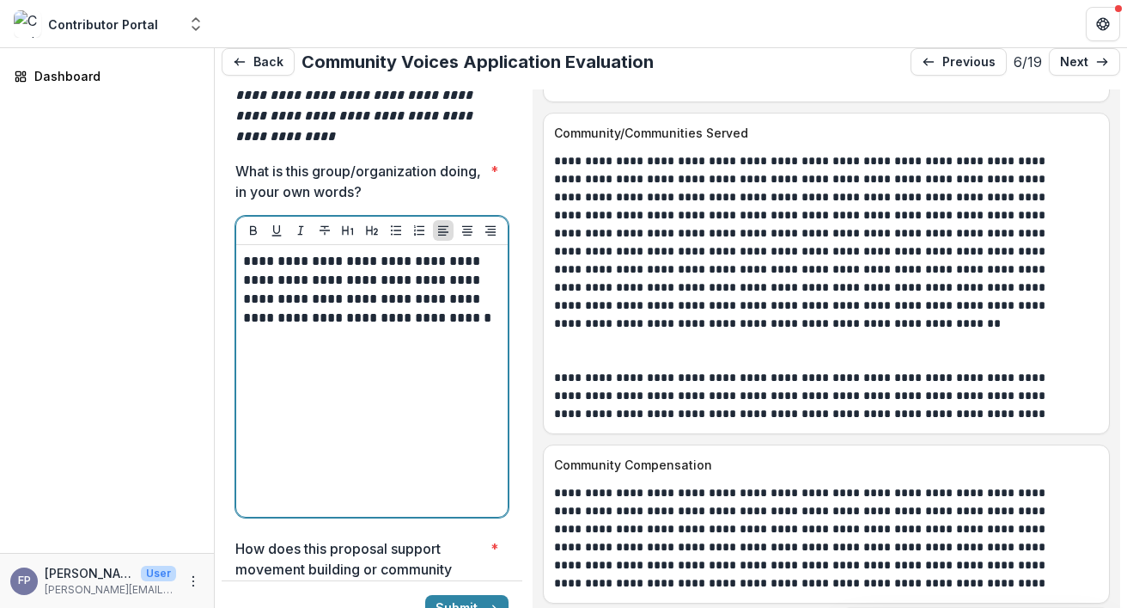
scroll to position [5677, 0]
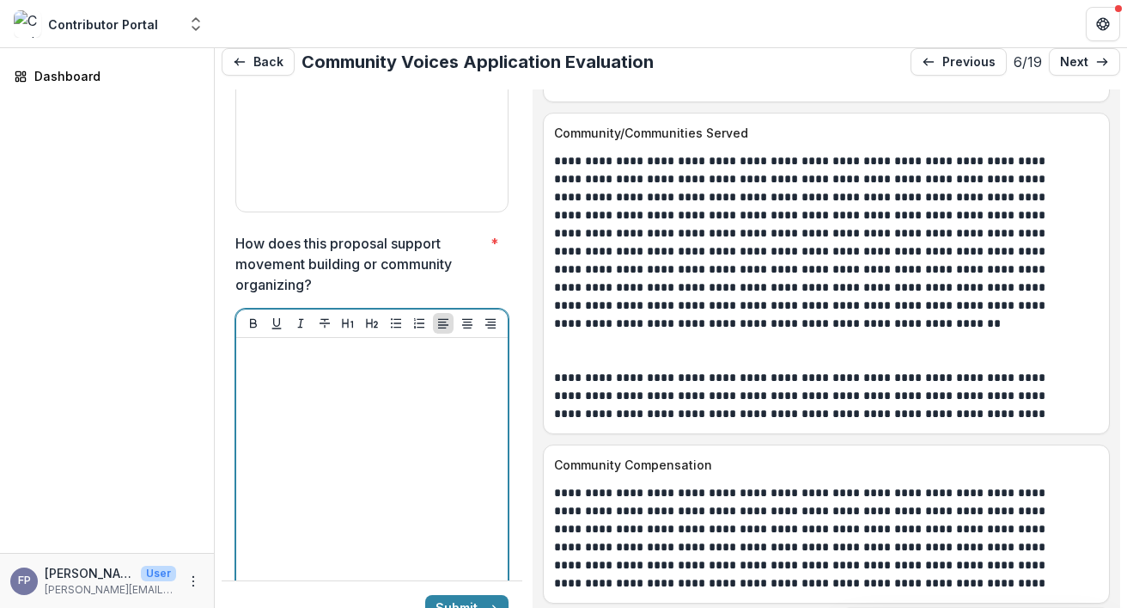
click at [327, 345] on div at bounding box center [372, 474] width 258 height 258
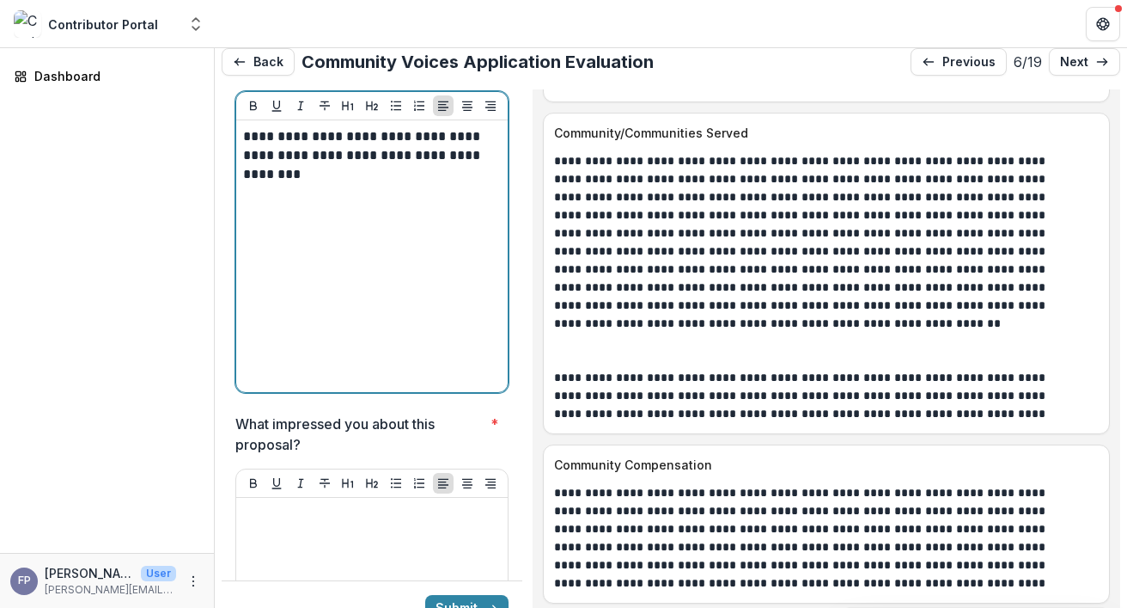
scroll to position [5896, 0]
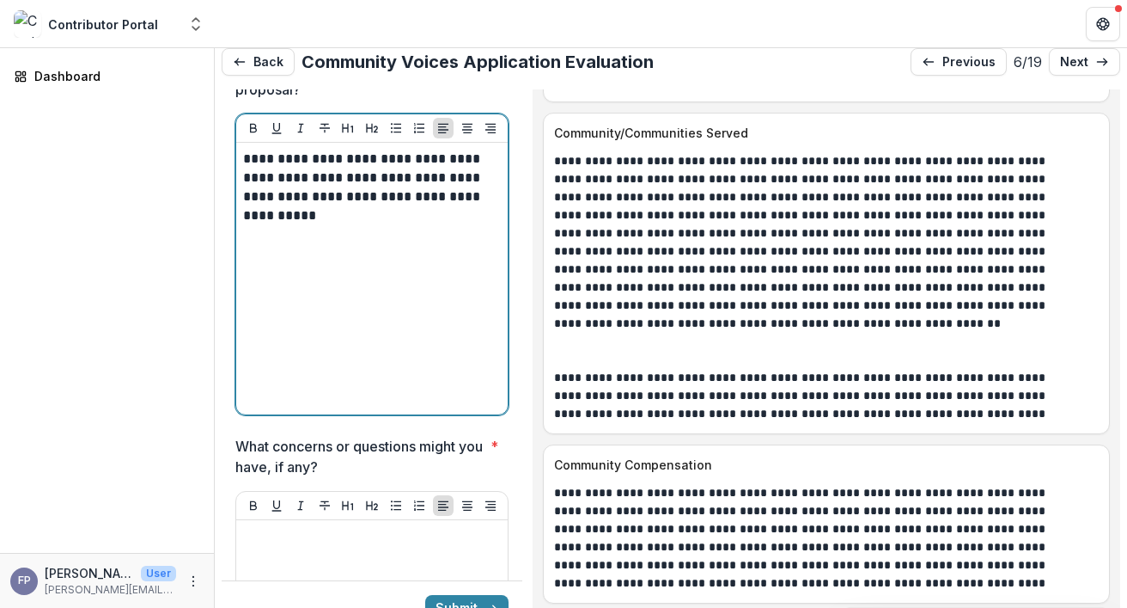
scroll to position [6252, 0]
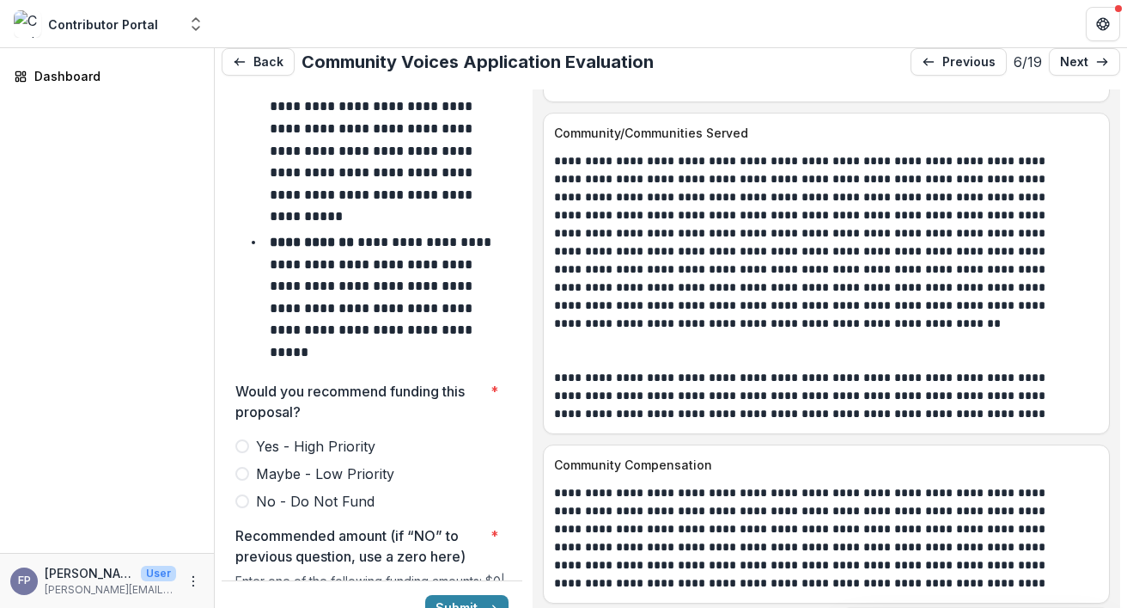
scroll to position [7343, 0]
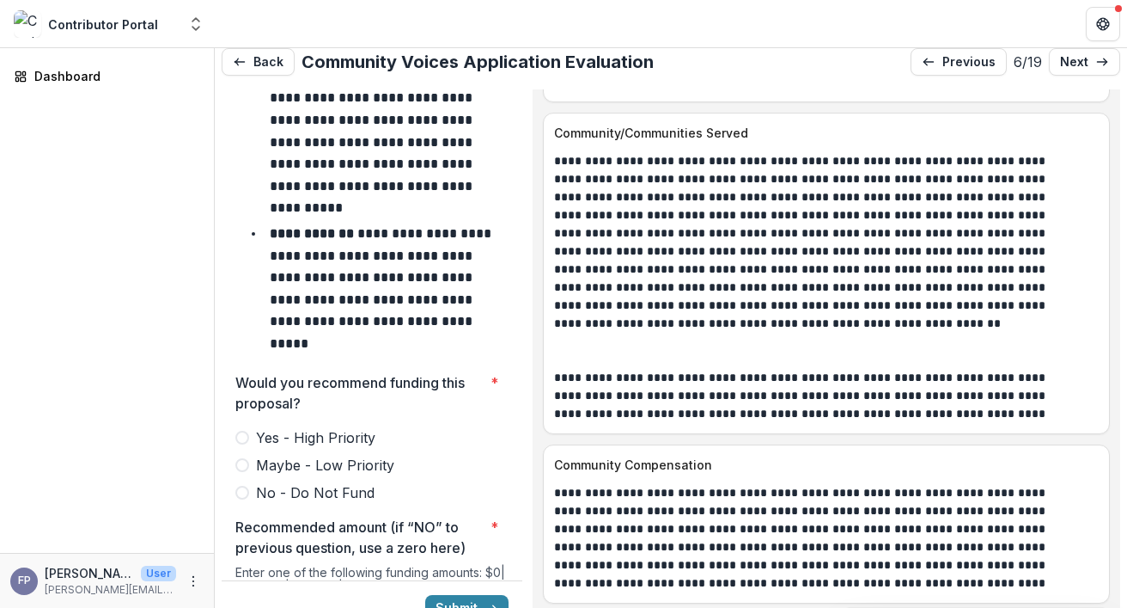
click at [244, 431] on span at bounding box center [242, 438] width 14 height 14
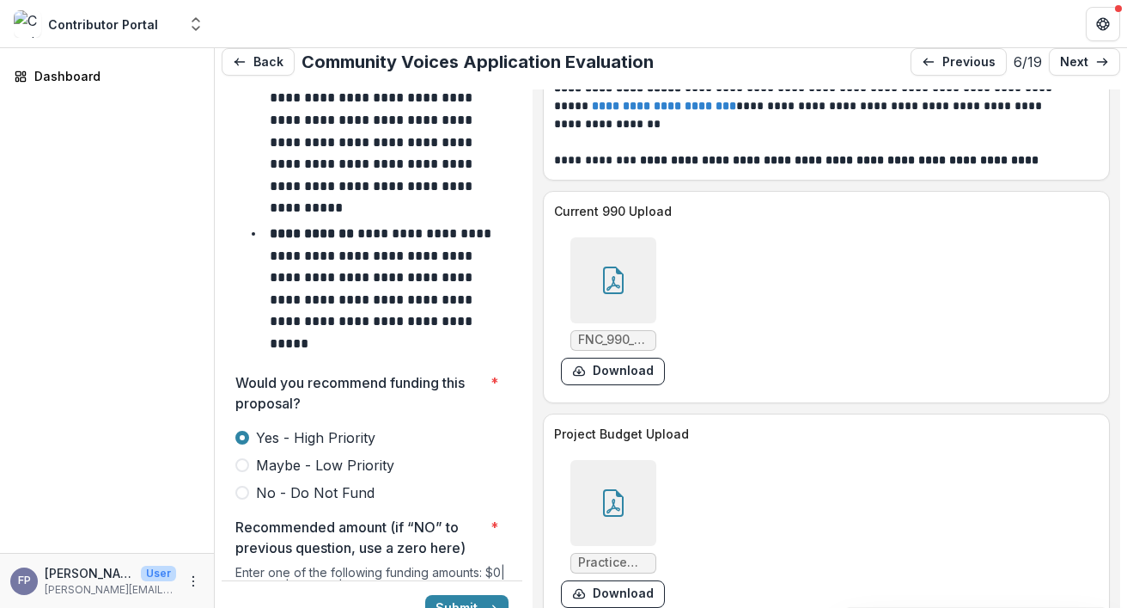
scroll to position [11726, 0]
click at [628, 518] on div at bounding box center [614, 503] width 86 height 86
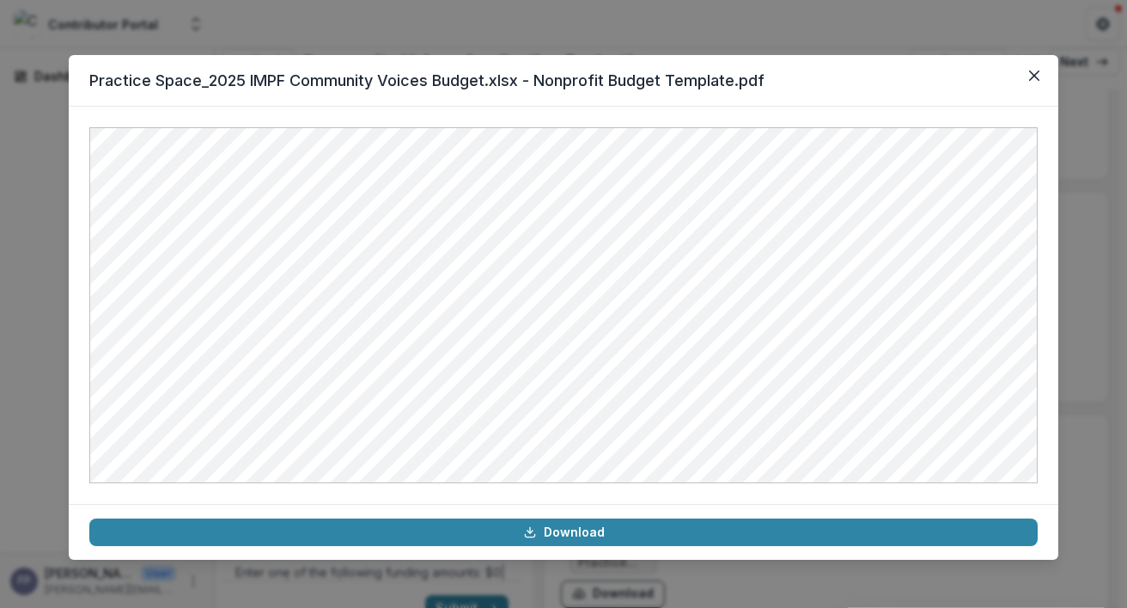
click at [45, 317] on div "Practice Space_2025 IMPF Community Voices Budget.xlsx - Nonprofit Budget Templa…" at bounding box center [563, 304] width 1127 height 608
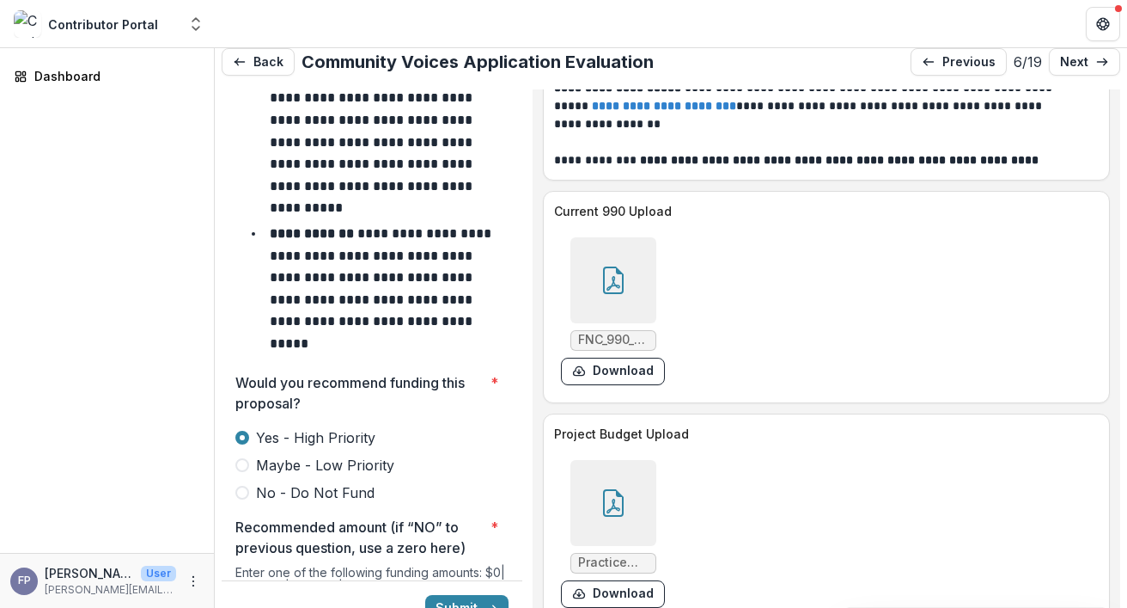
click at [340, 601] on input "Recommended amount (if “NO” to previous question, use a zero here) *" at bounding box center [371, 618] width 273 height 34
type input "*******"
click at [445, 595] on button "Submit" at bounding box center [466, 608] width 83 height 27
